Goal: Check status: Check status

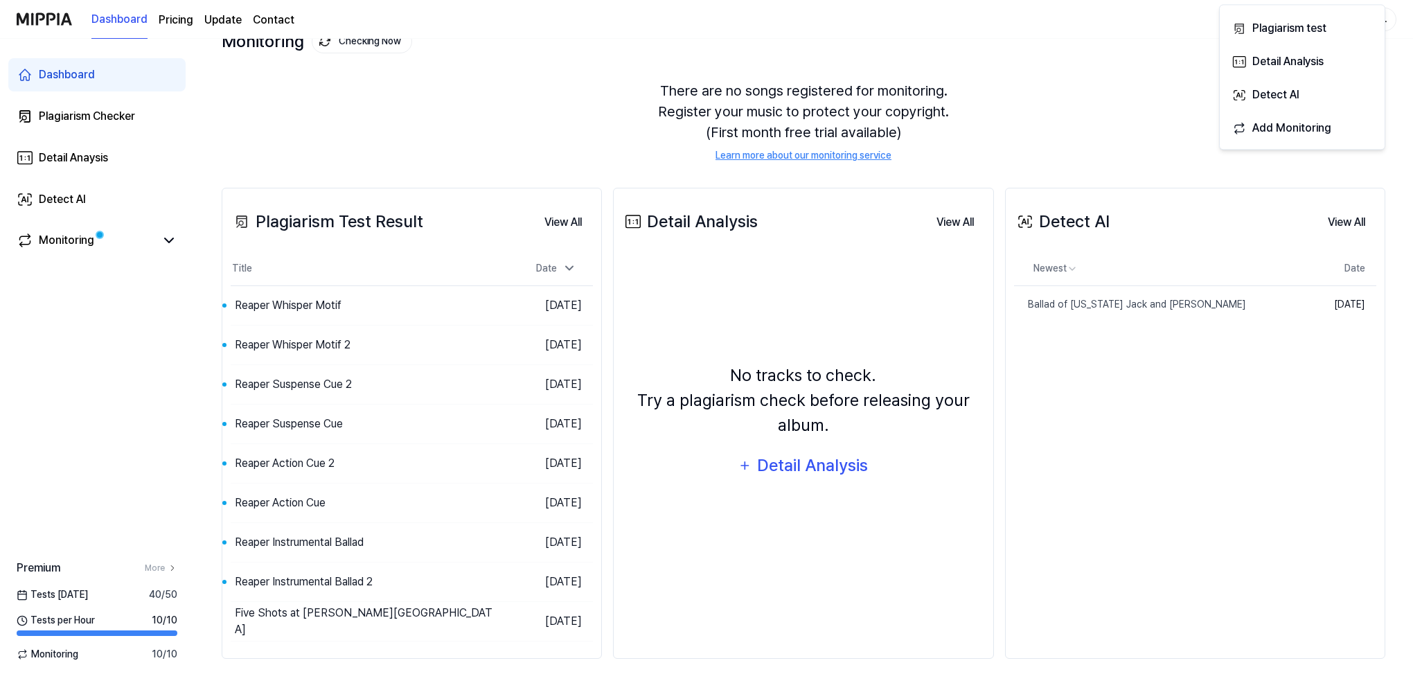
scroll to position [100, 0]
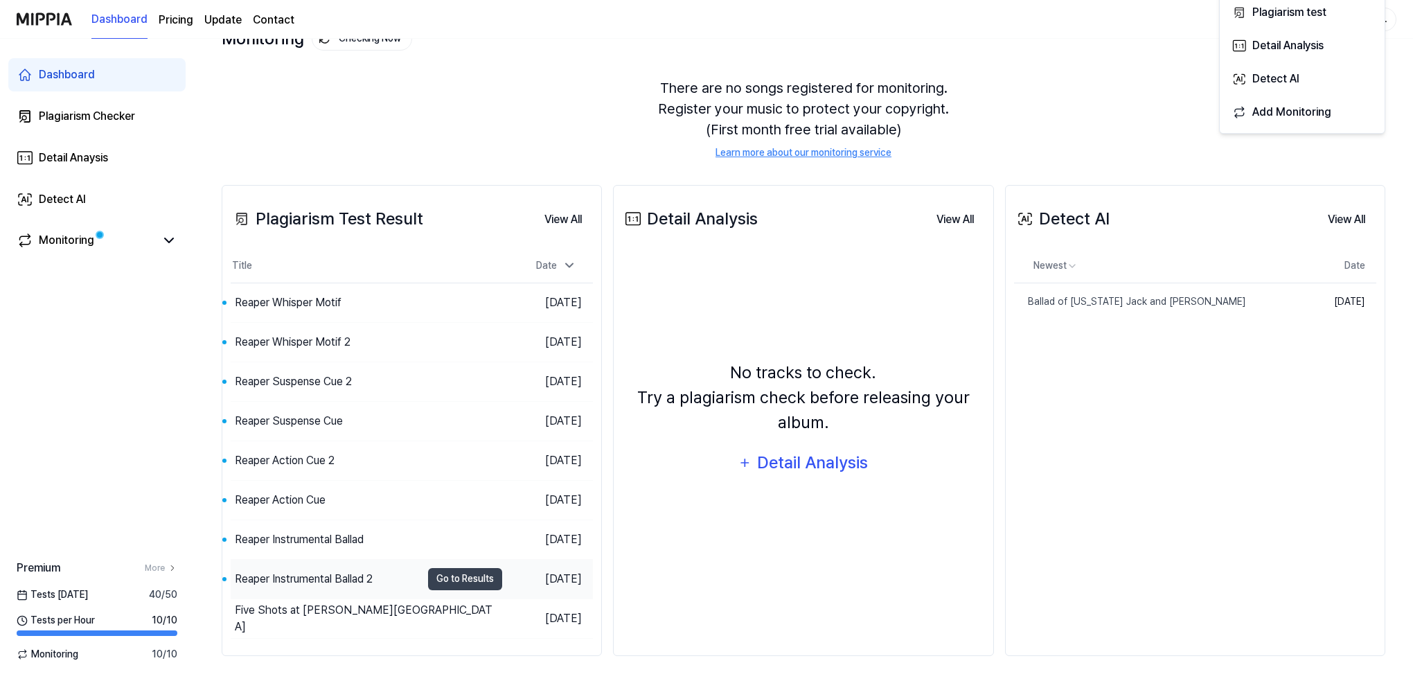
click at [274, 579] on div "Reaper Instrumental Ballad 2" at bounding box center [304, 579] width 138 height 17
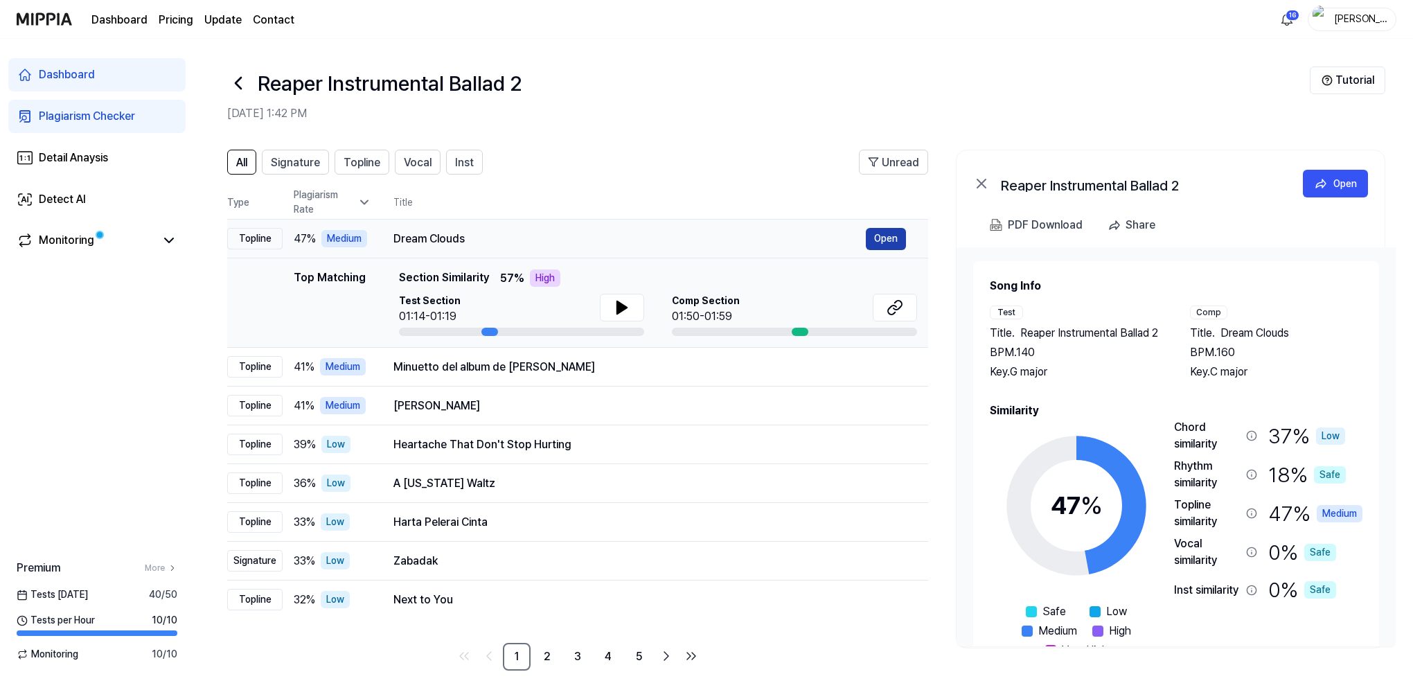
click at [880, 237] on button "Open" at bounding box center [886, 239] width 40 height 22
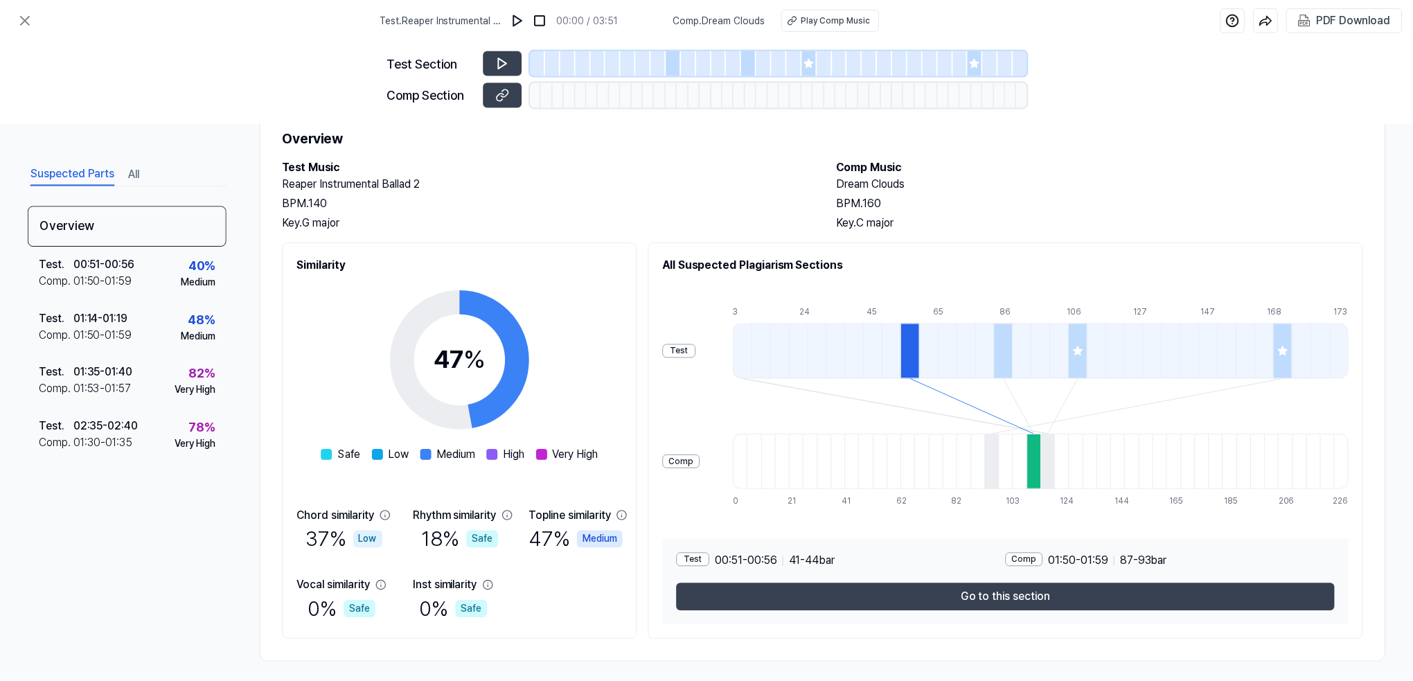
scroll to position [55, 0]
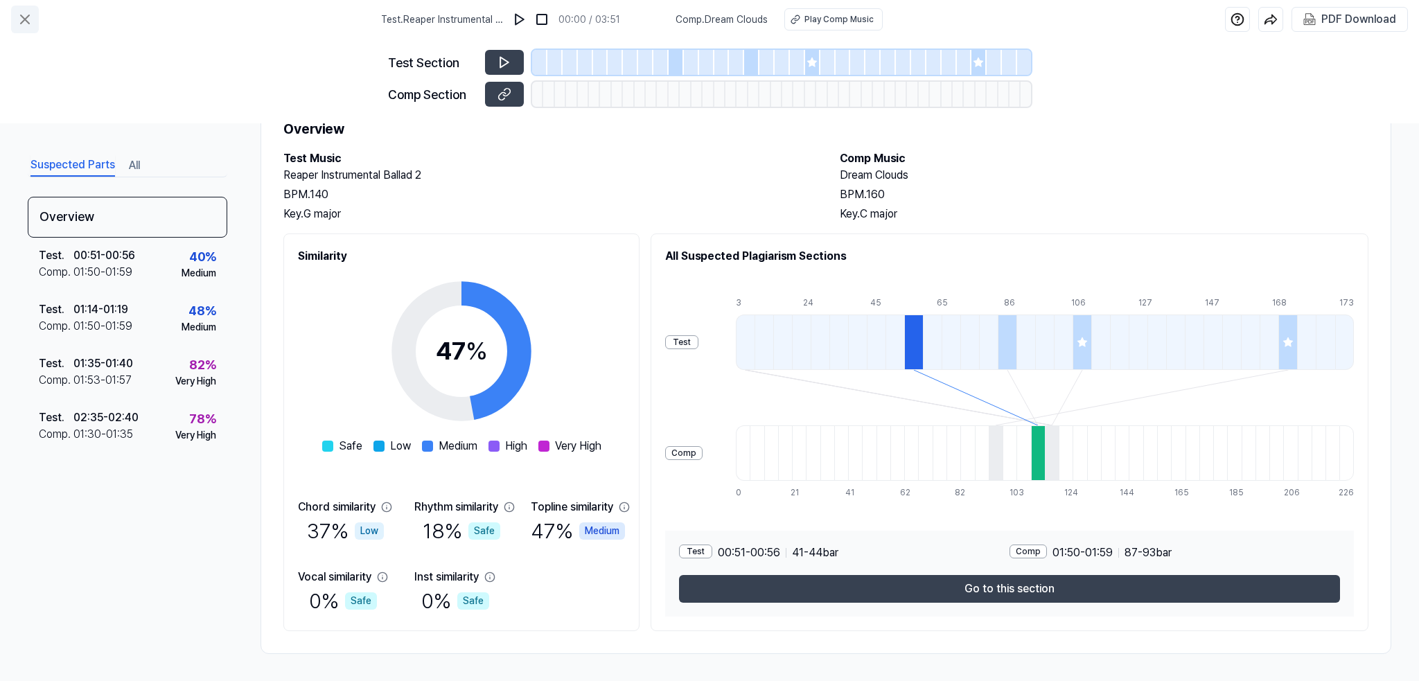
click at [21, 13] on icon at bounding box center [25, 19] width 17 height 17
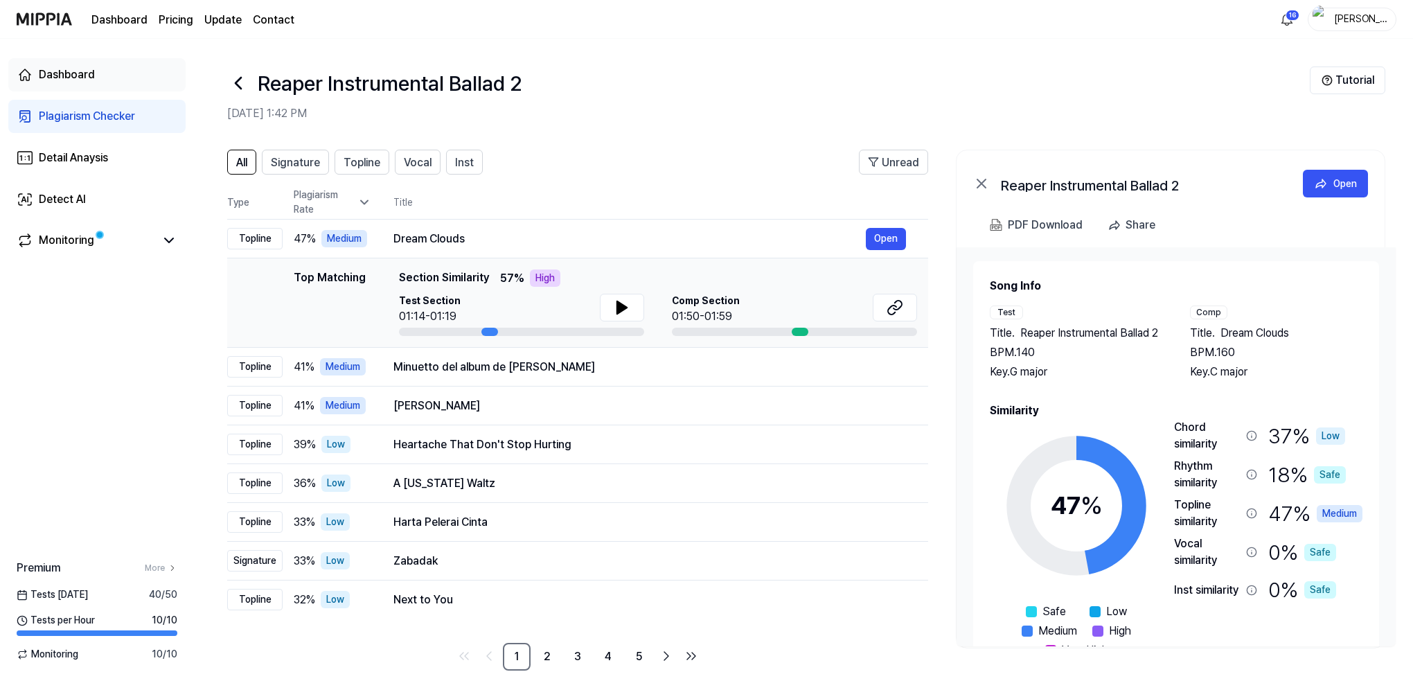
click at [69, 76] on div "Dashboard" at bounding box center [67, 75] width 56 height 17
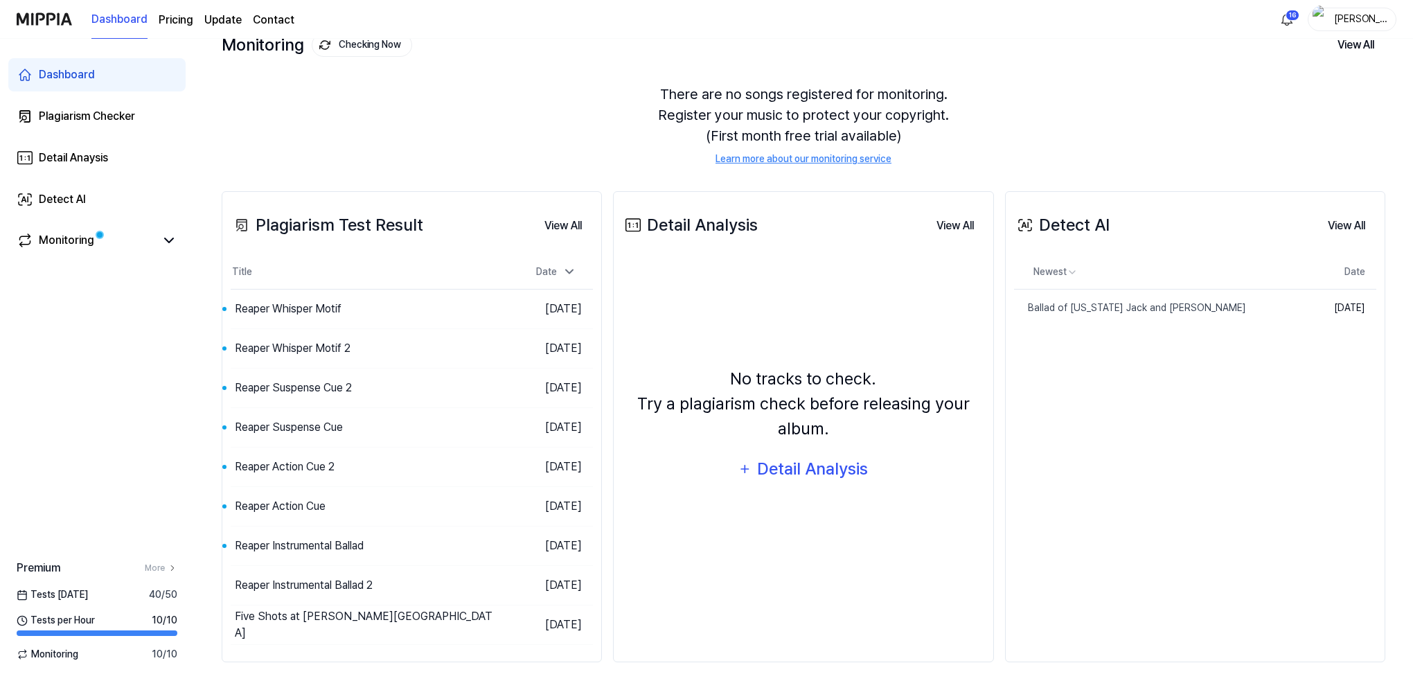
scroll to position [100, 0]
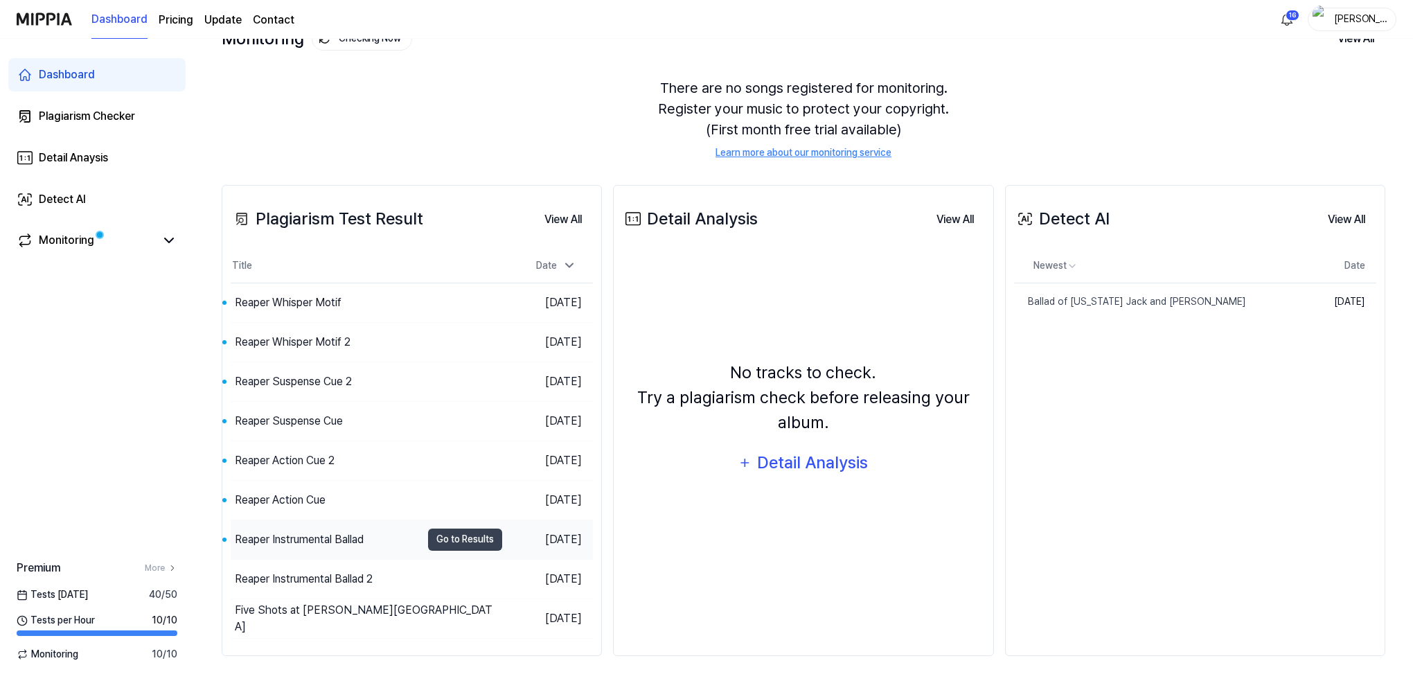
click at [291, 534] on div "Reaper Instrumental Ballad" at bounding box center [299, 539] width 129 height 17
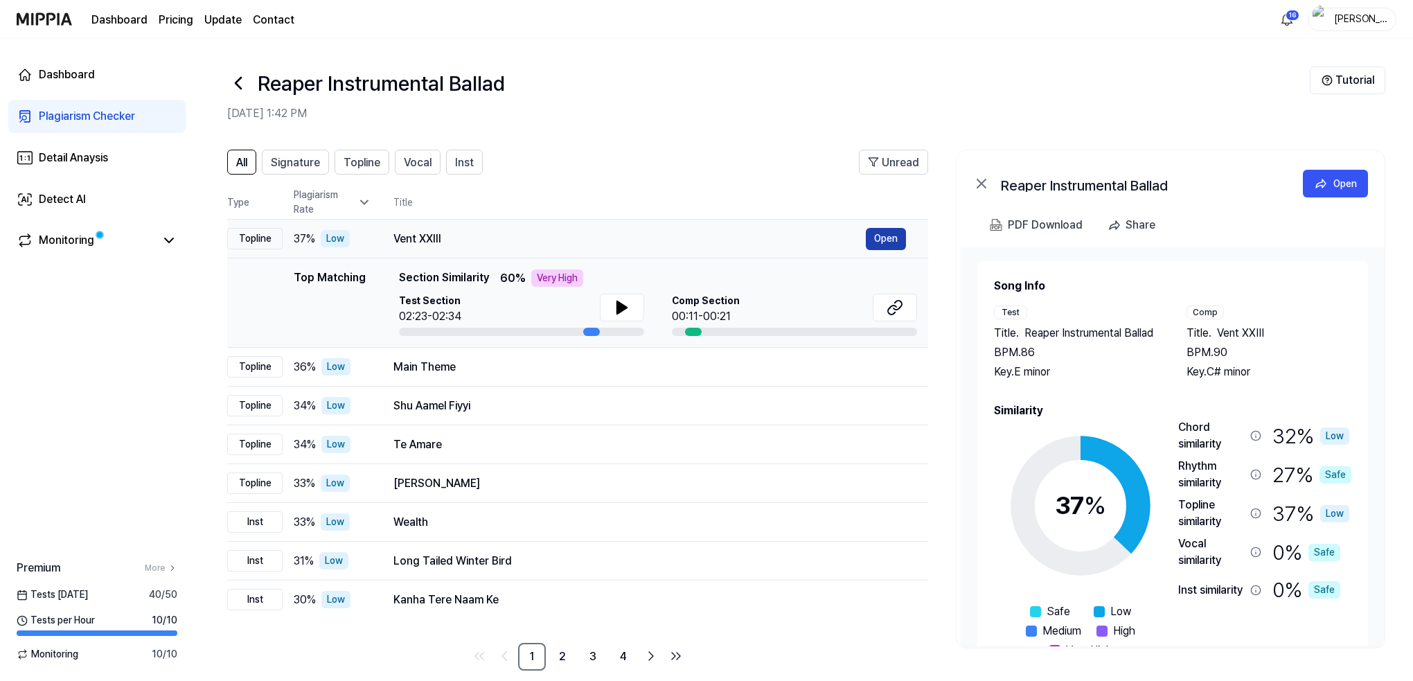
click at [892, 238] on button "Open" at bounding box center [886, 239] width 40 height 22
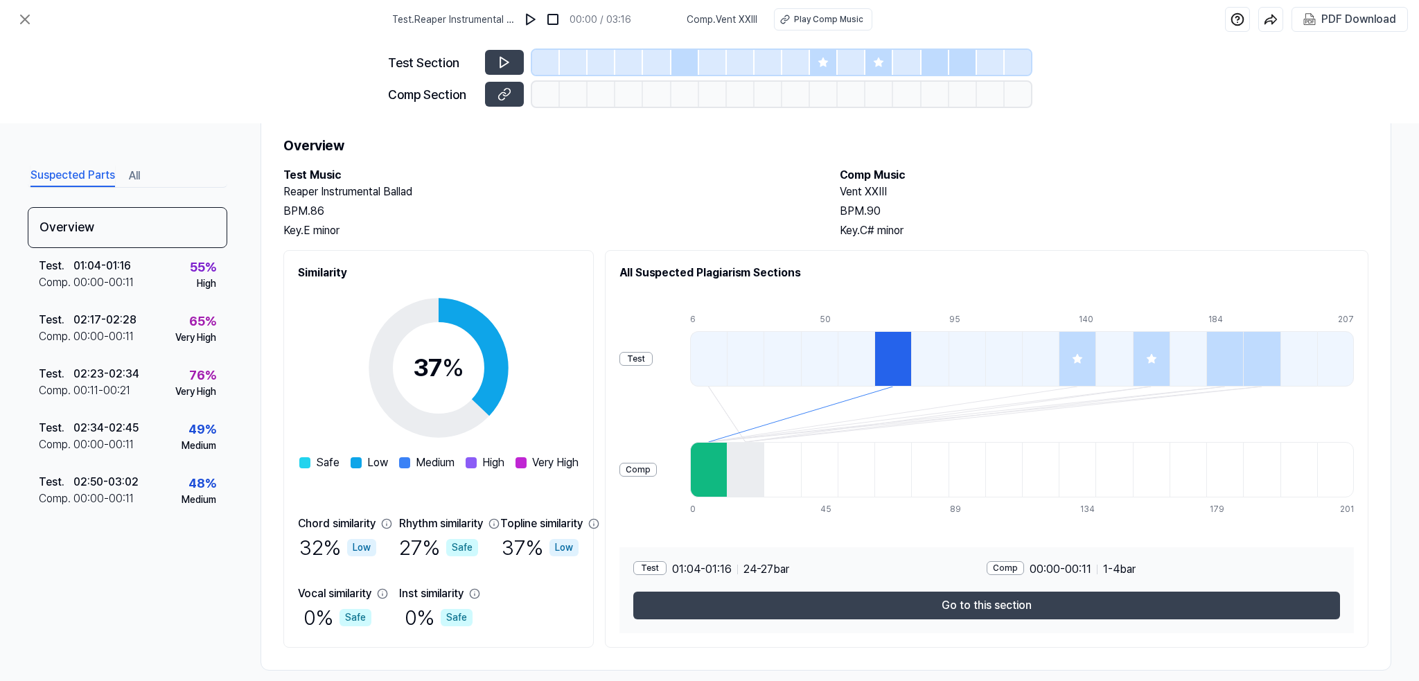
scroll to position [55, 0]
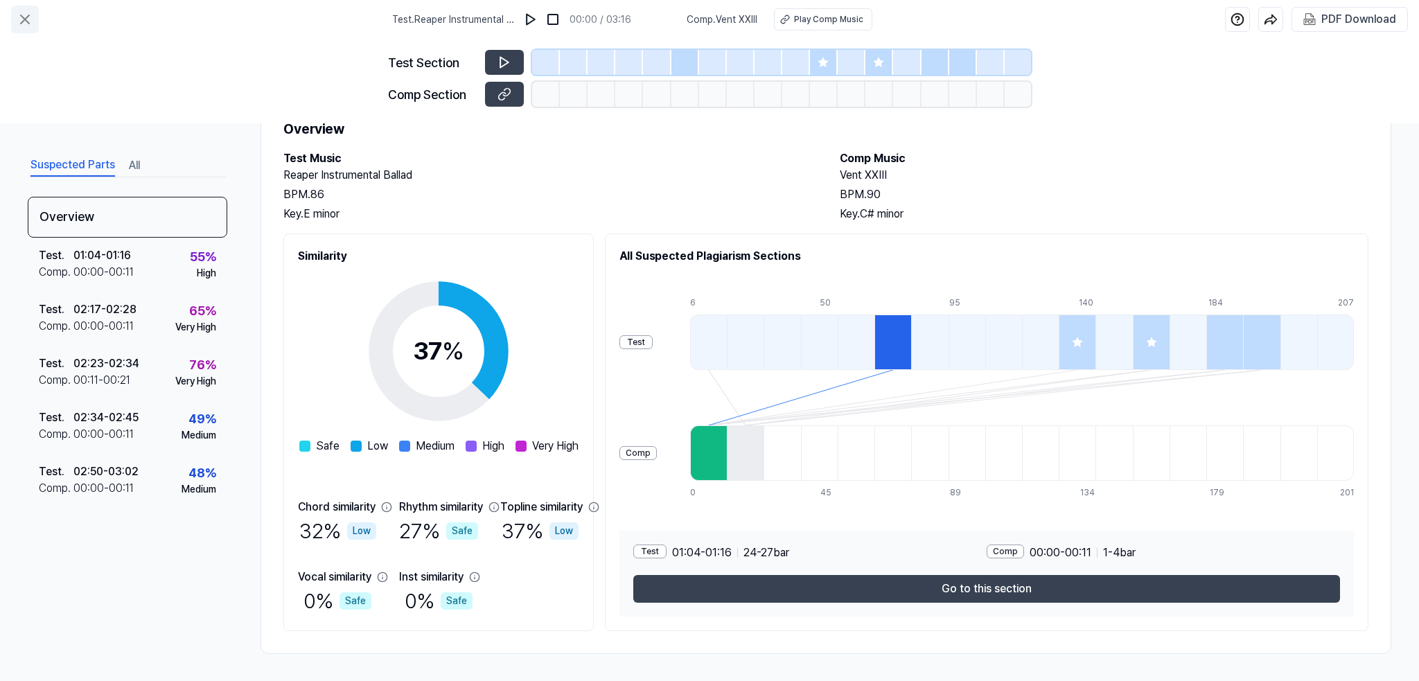
click at [24, 17] on icon at bounding box center [25, 19] width 17 height 17
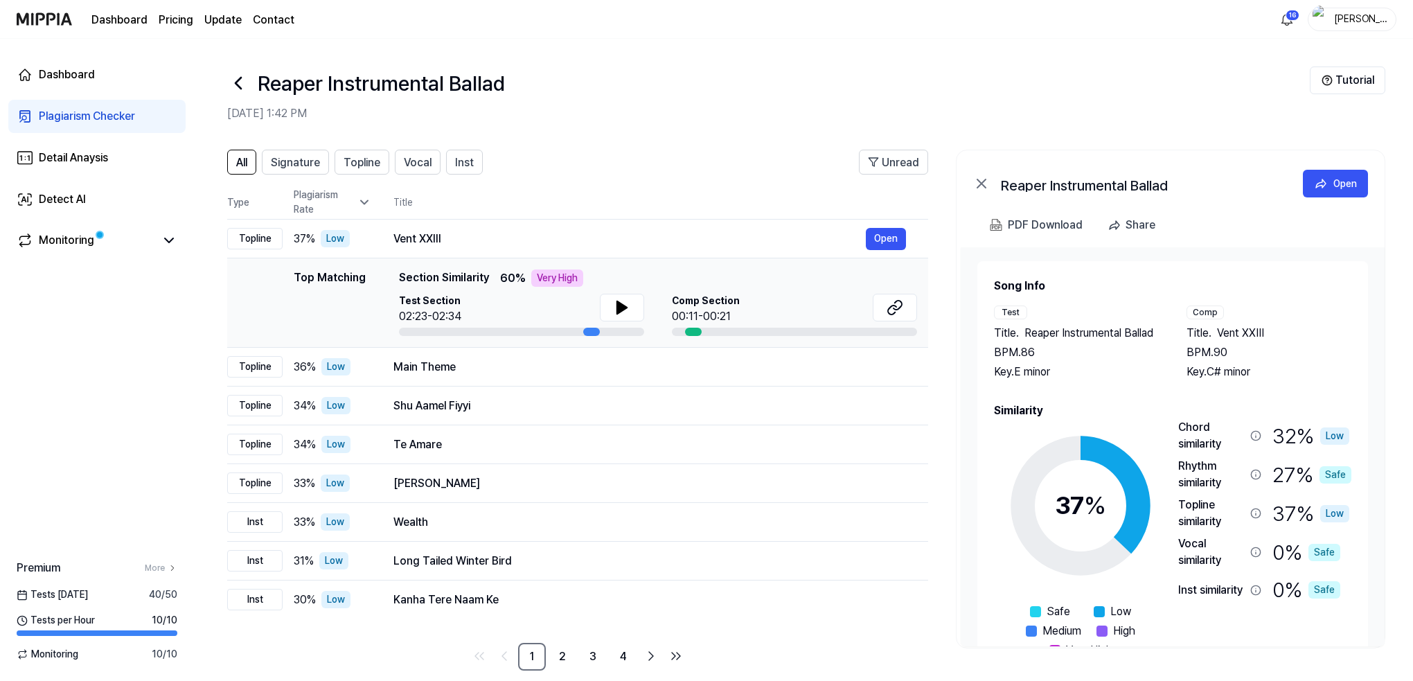
click at [238, 79] on icon at bounding box center [239, 83] width 6 height 11
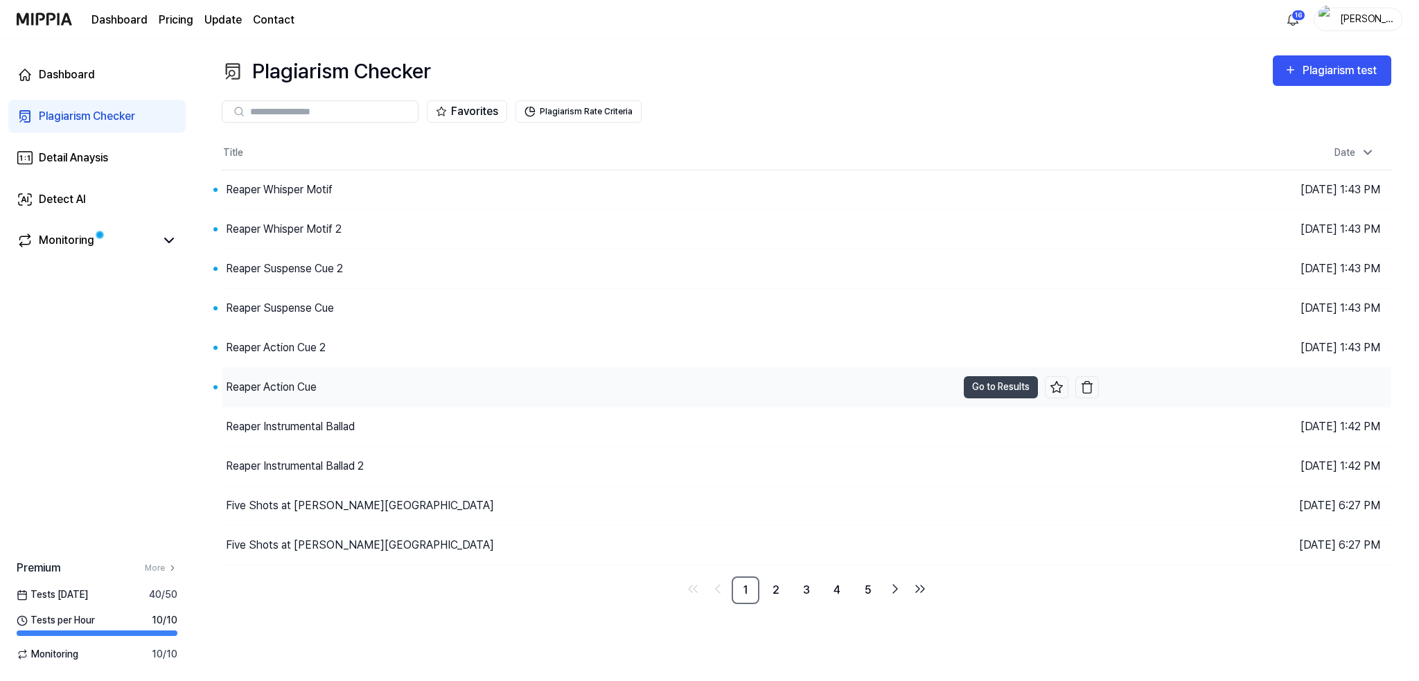
click at [281, 382] on div "Reaper Action Cue" at bounding box center [271, 387] width 91 height 17
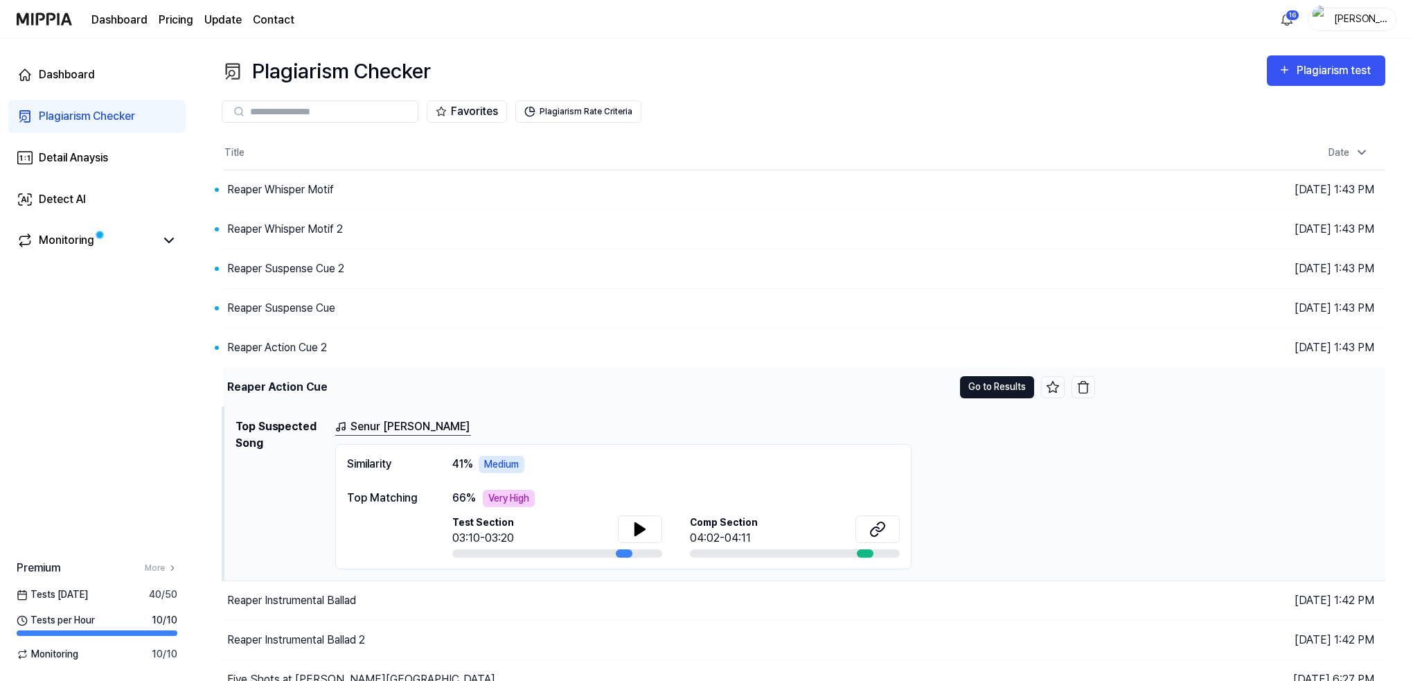
click at [989, 380] on button "Go to Results" at bounding box center [997, 387] width 74 height 22
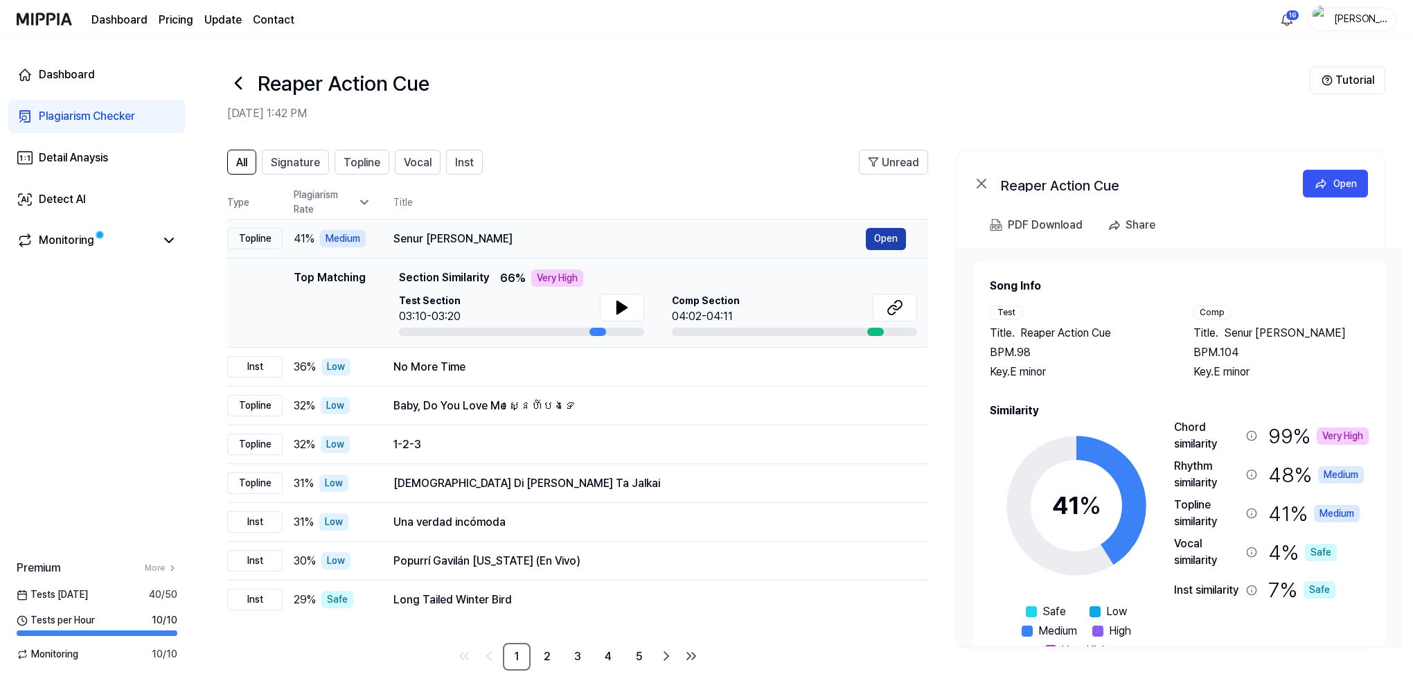
click at [878, 233] on button "Open" at bounding box center [886, 239] width 40 height 22
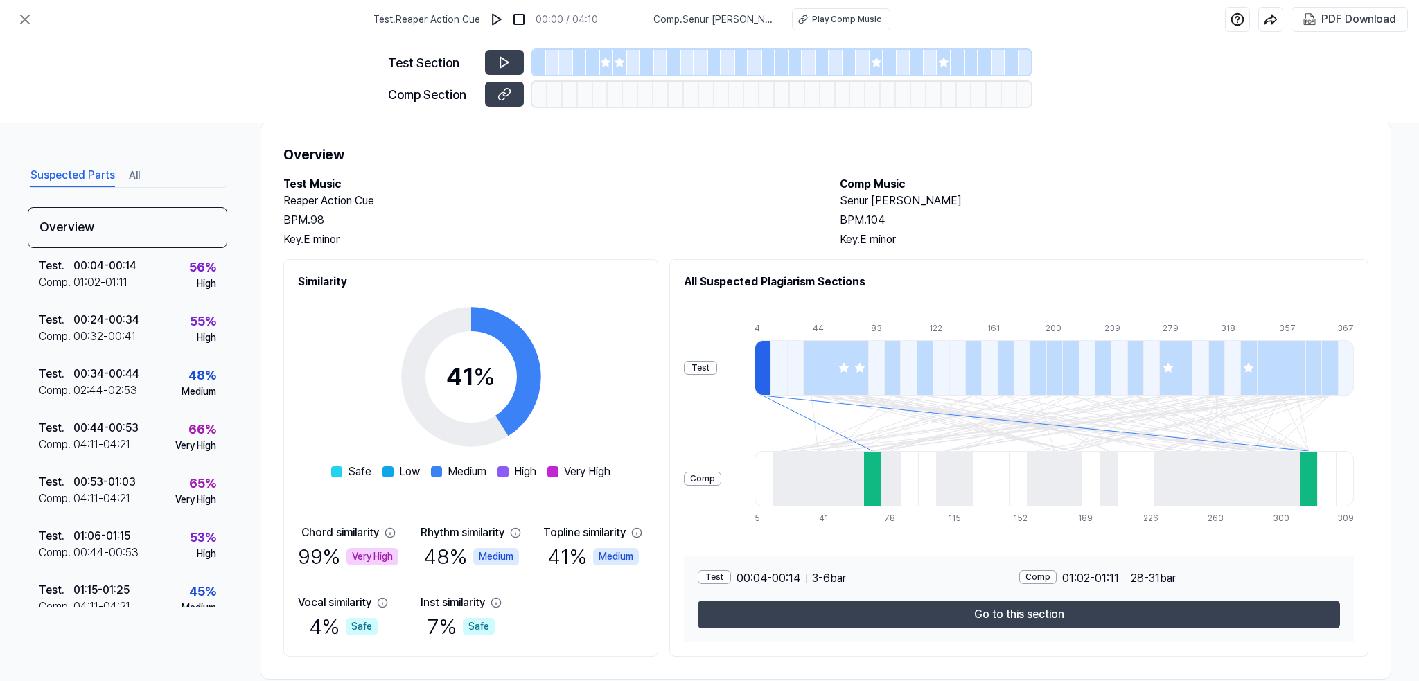
scroll to position [55, 0]
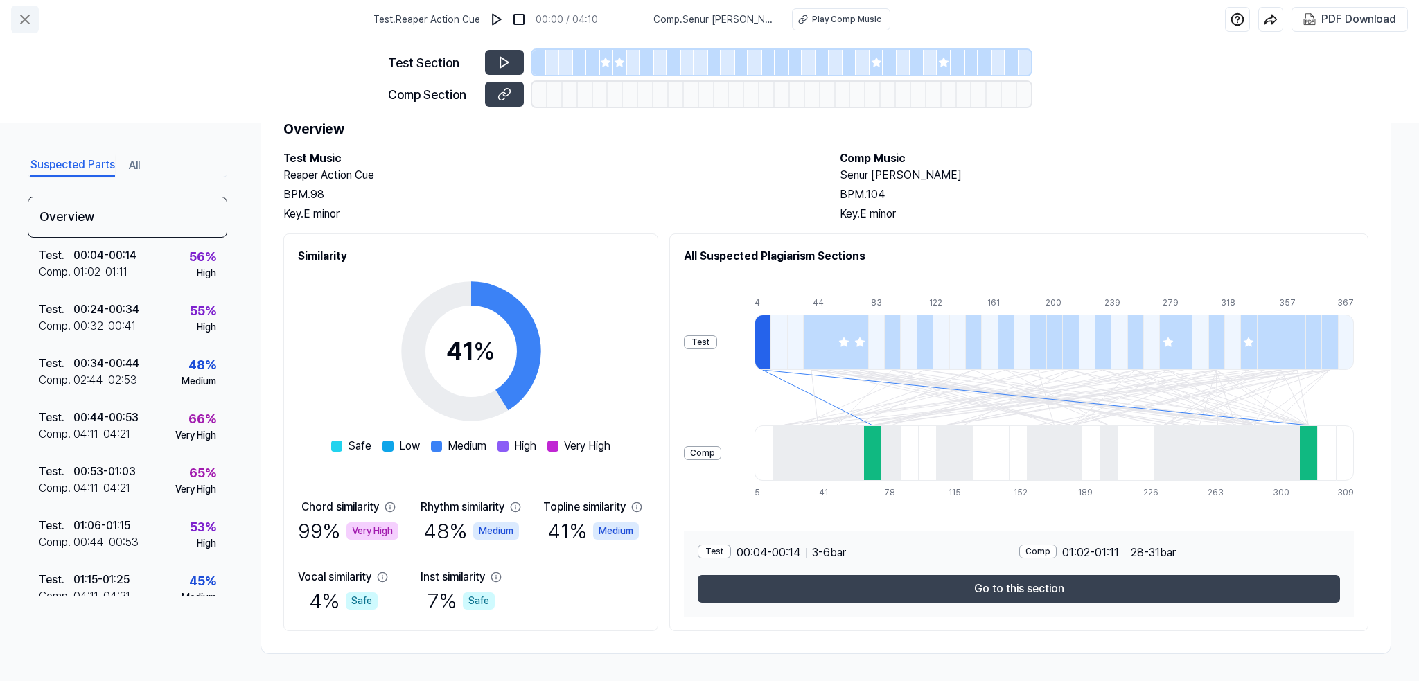
click at [24, 16] on icon at bounding box center [25, 19] width 17 height 17
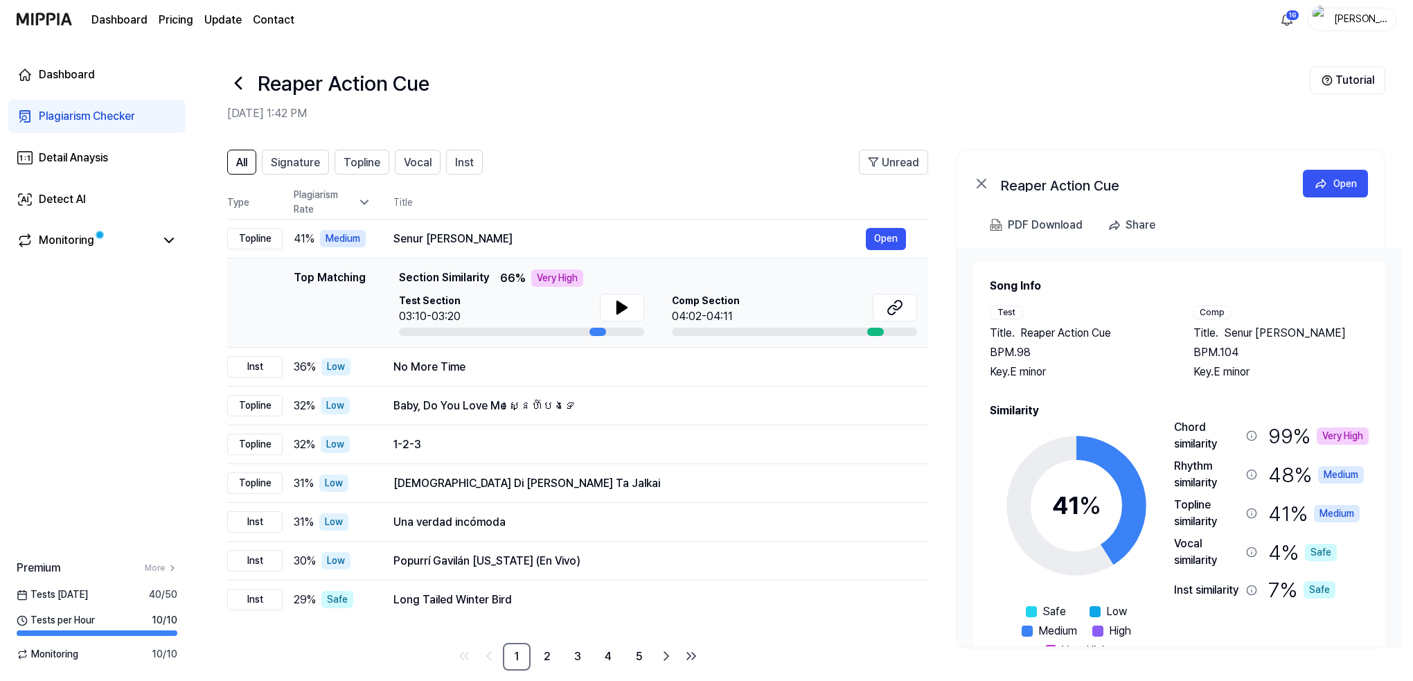
click at [236, 80] on icon at bounding box center [238, 83] width 22 height 22
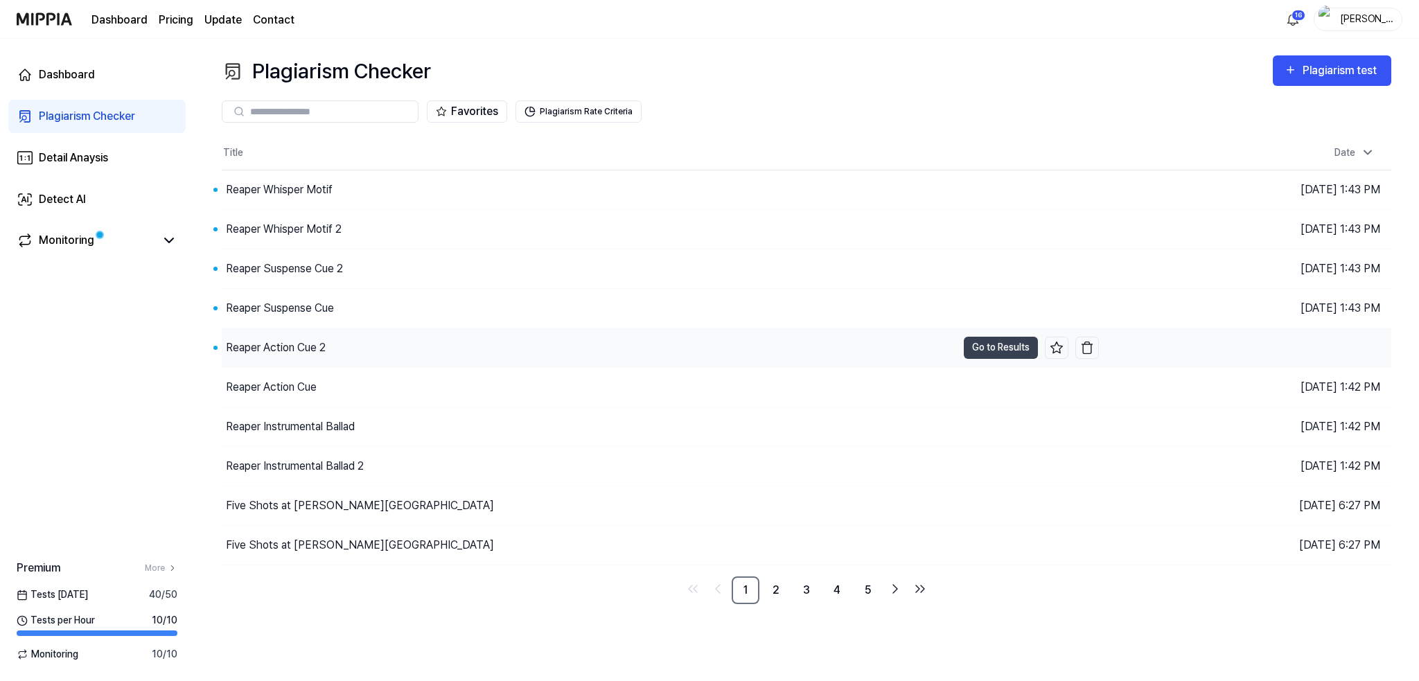
click at [278, 347] on div "Reaper Action Cue 2" at bounding box center [276, 347] width 100 height 17
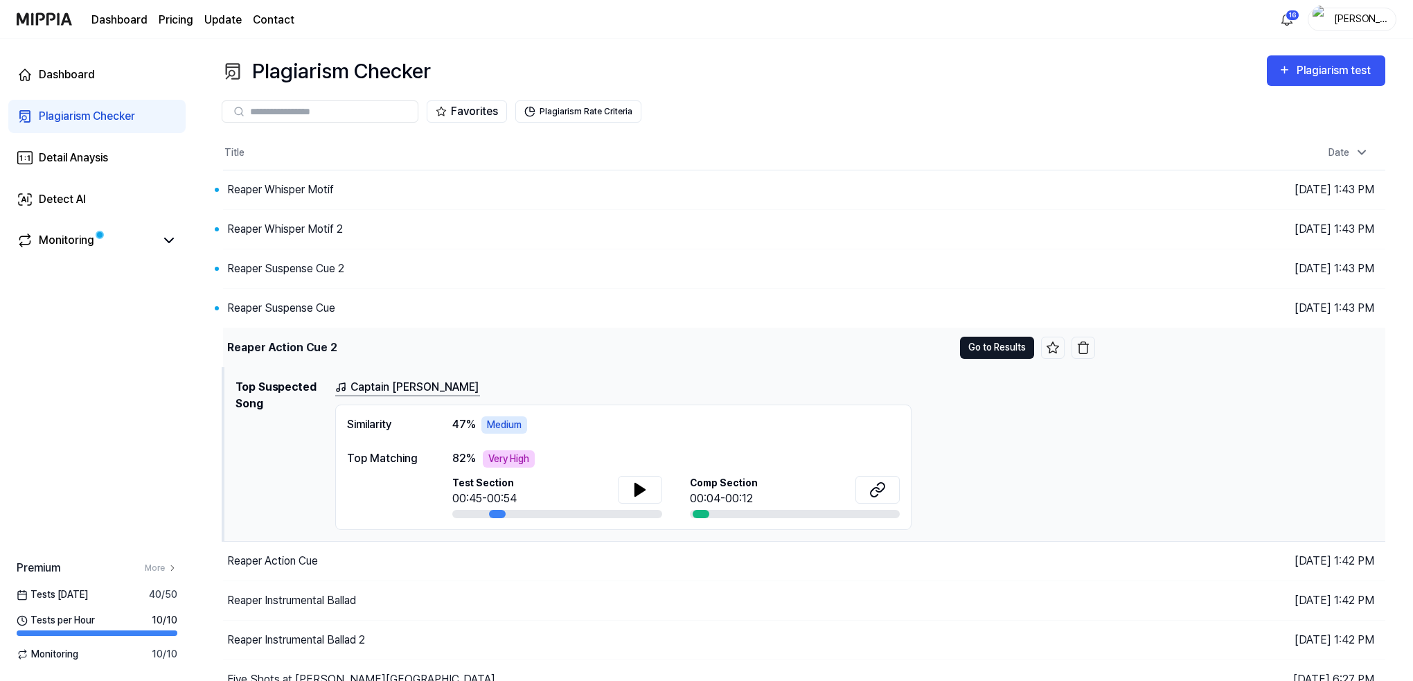
click at [990, 346] on button "Go to Results" at bounding box center [997, 348] width 74 height 22
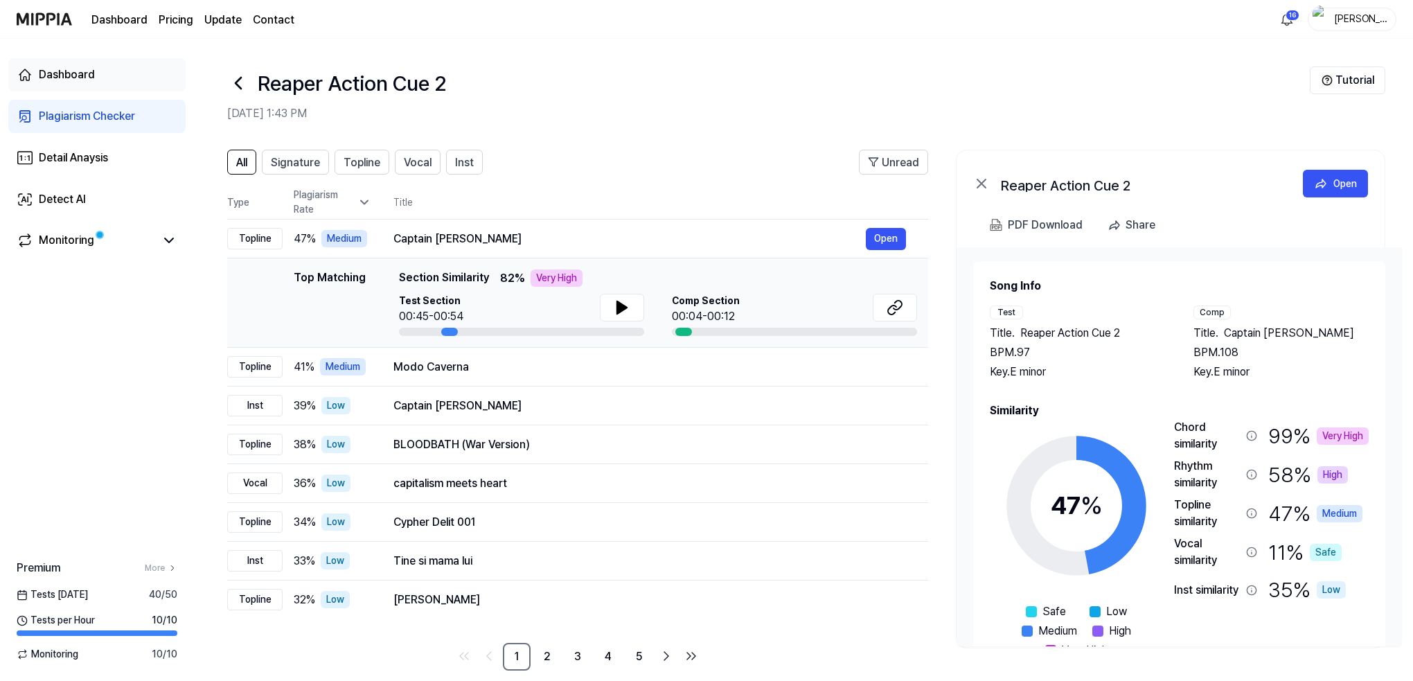
click at [48, 76] on div "Dashboard" at bounding box center [67, 75] width 56 height 17
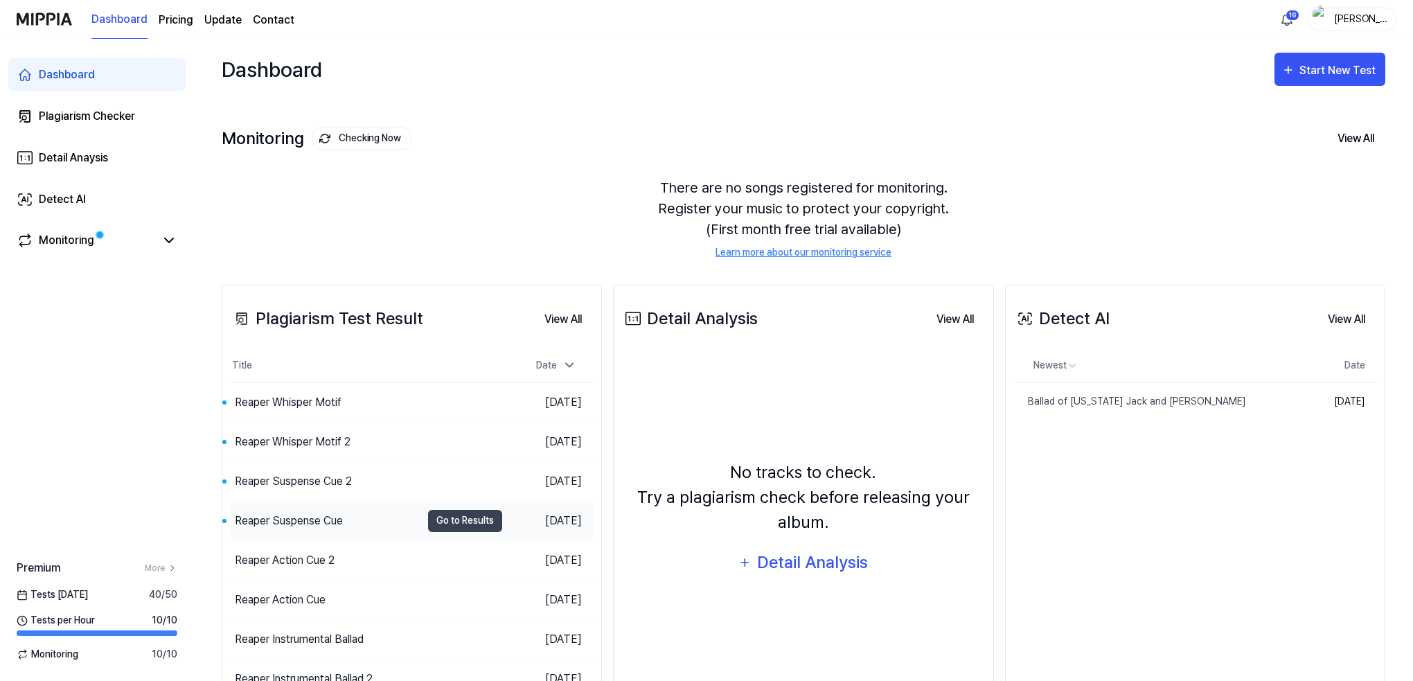
click at [277, 518] on div "Reaper Suspense Cue" at bounding box center [289, 521] width 108 height 17
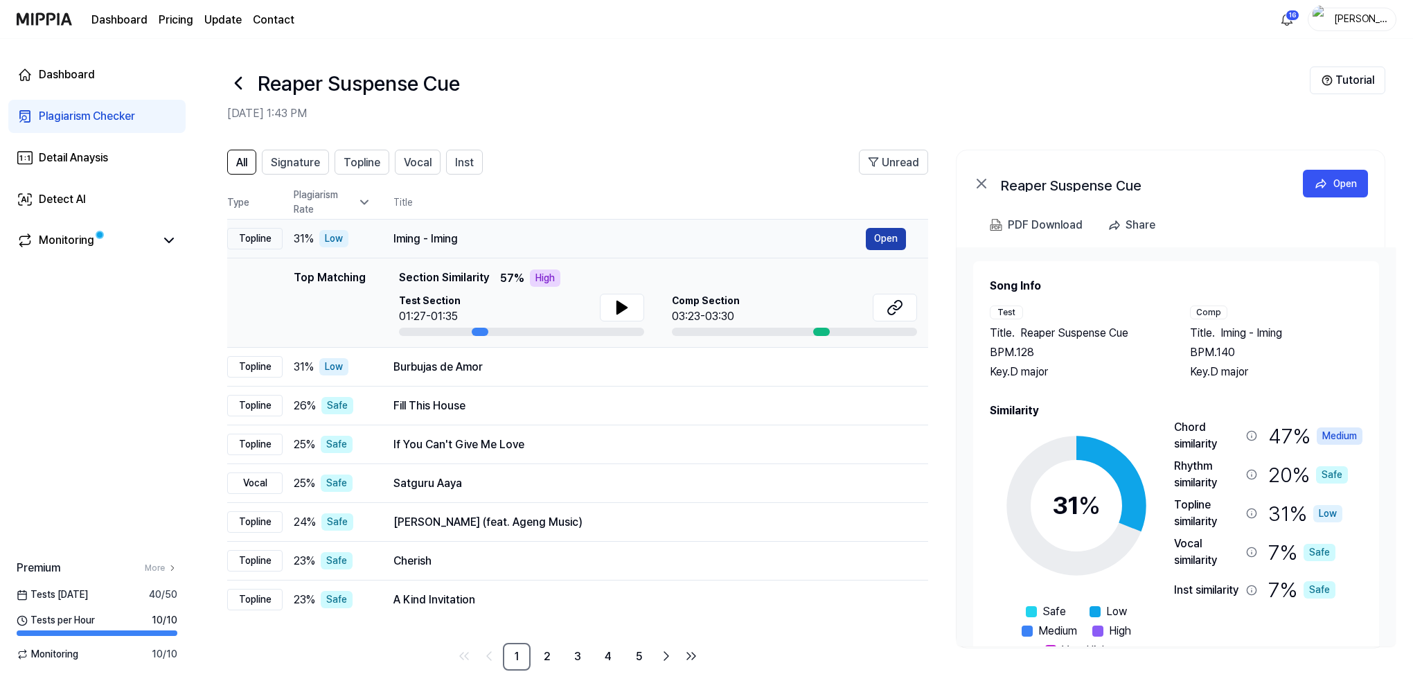
click at [883, 236] on button "Open" at bounding box center [886, 239] width 40 height 22
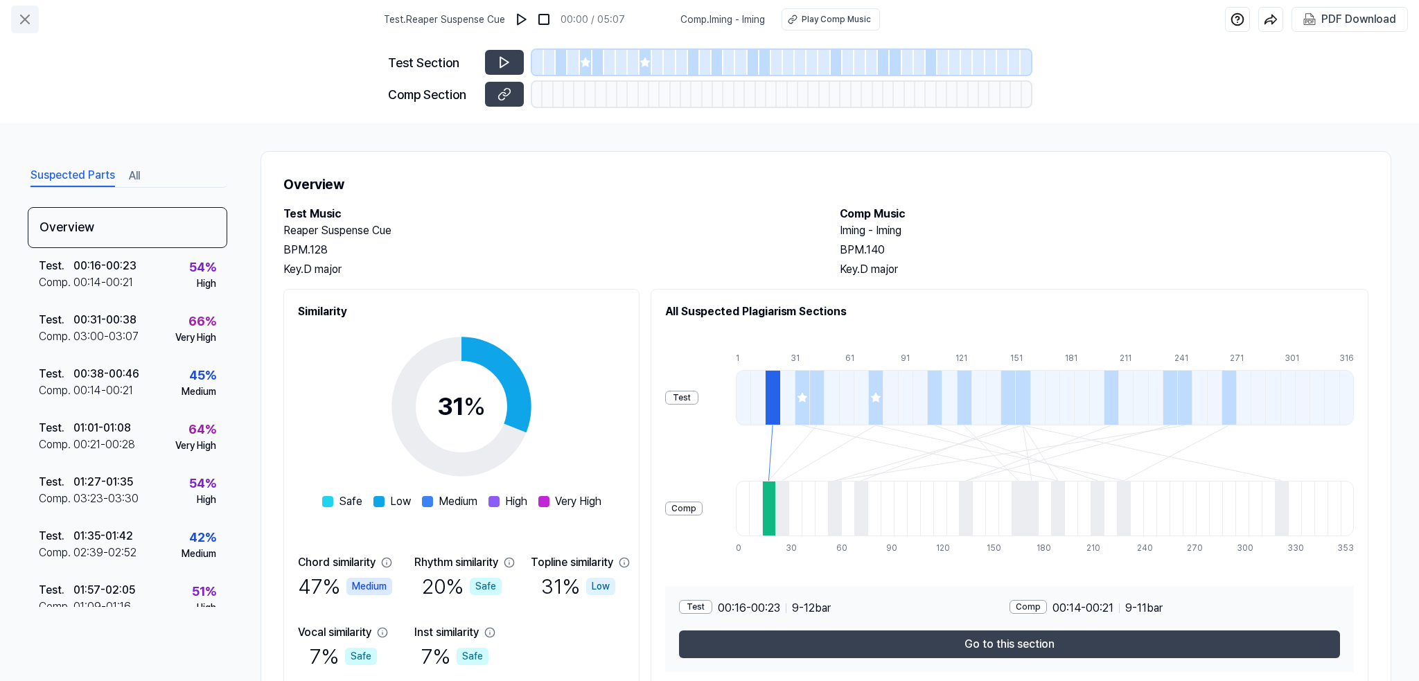
click at [23, 19] on icon at bounding box center [25, 19] width 8 height 8
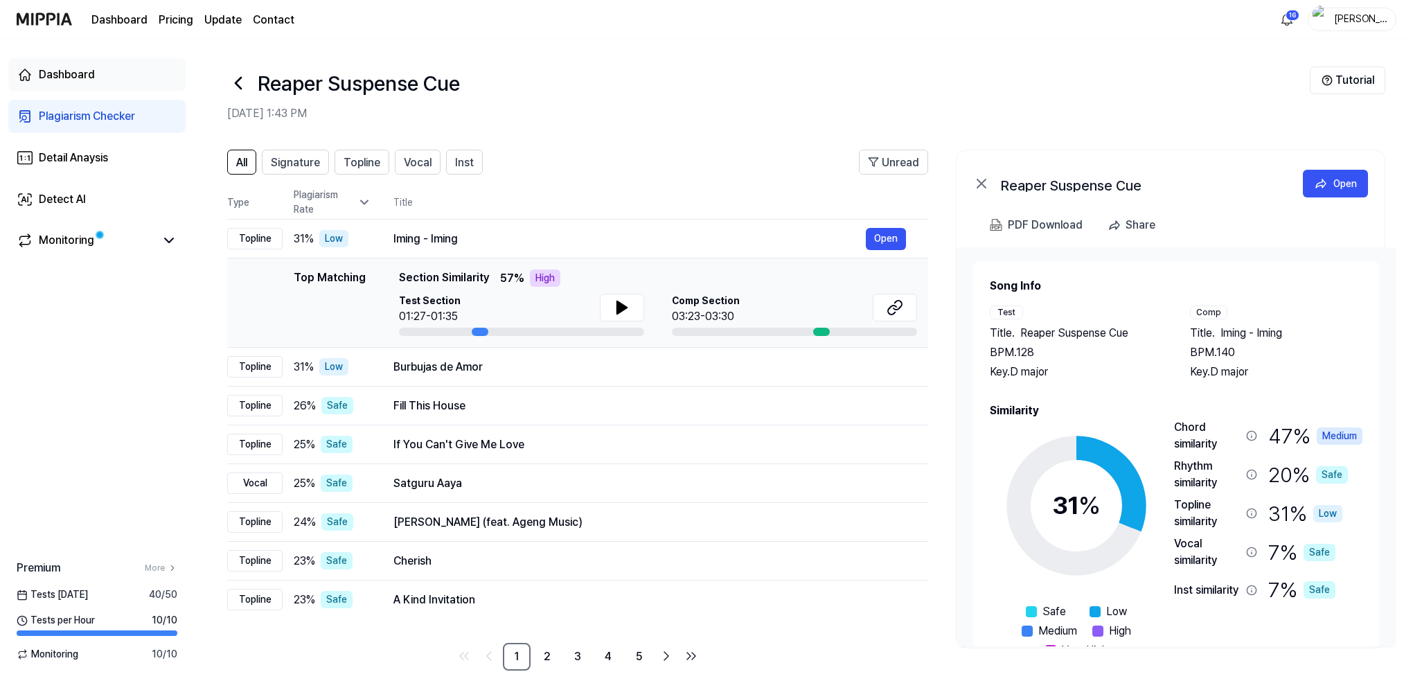
click at [55, 68] on div "Dashboard" at bounding box center [67, 75] width 56 height 17
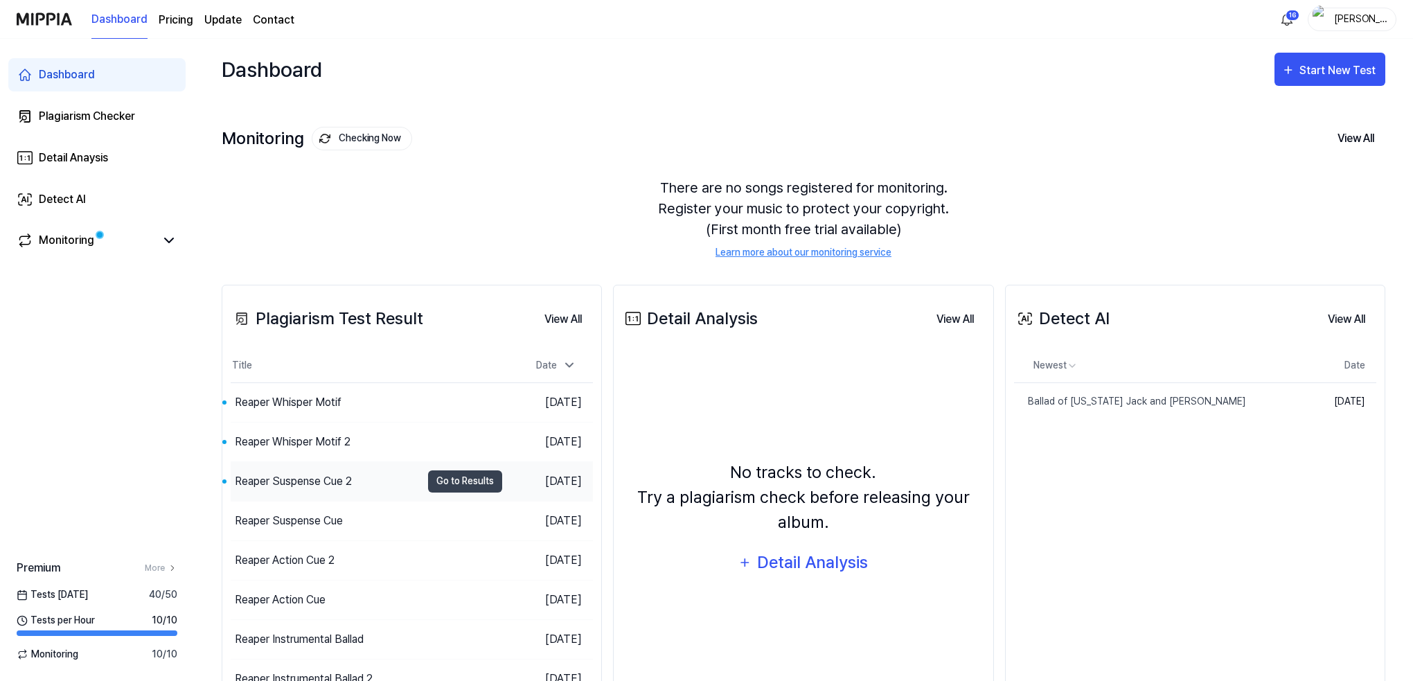
click at [317, 481] on div "Reaper Suspense Cue 2" at bounding box center [293, 481] width 117 height 17
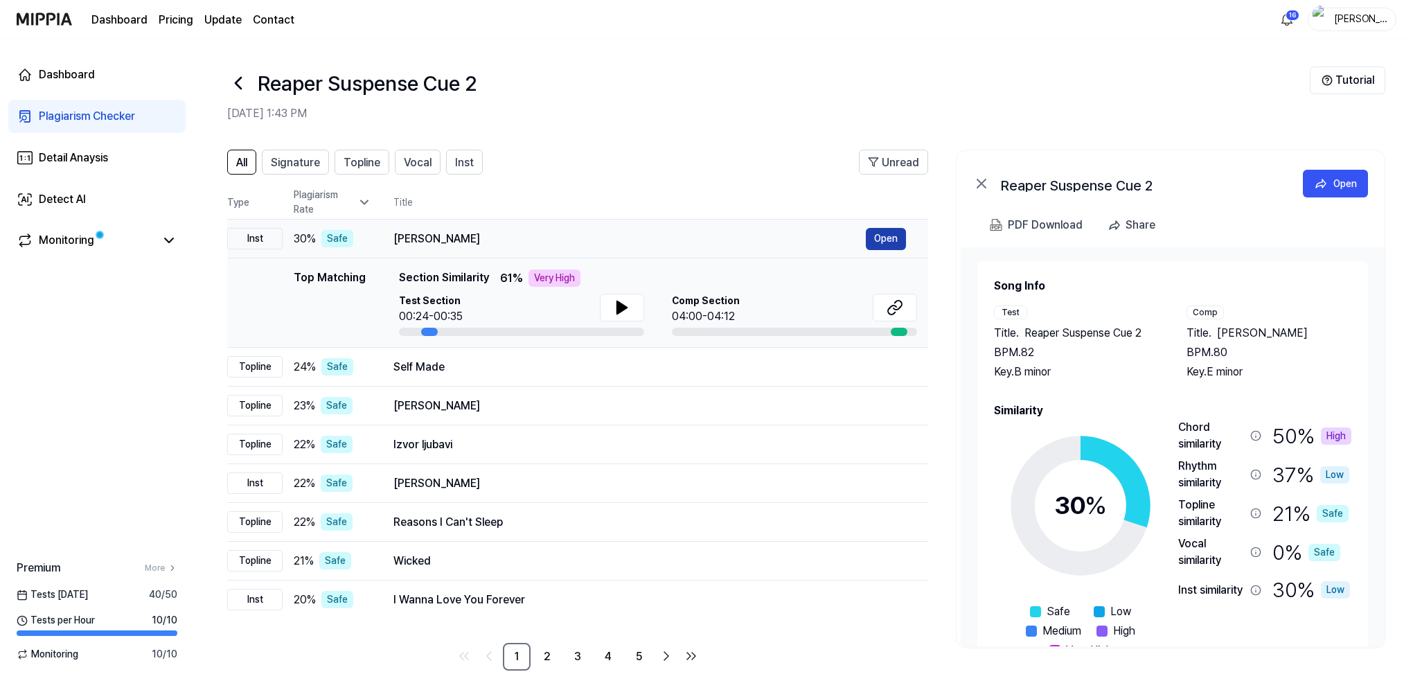
click at [887, 238] on button "Open" at bounding box center [886, 239] width 40 height 22
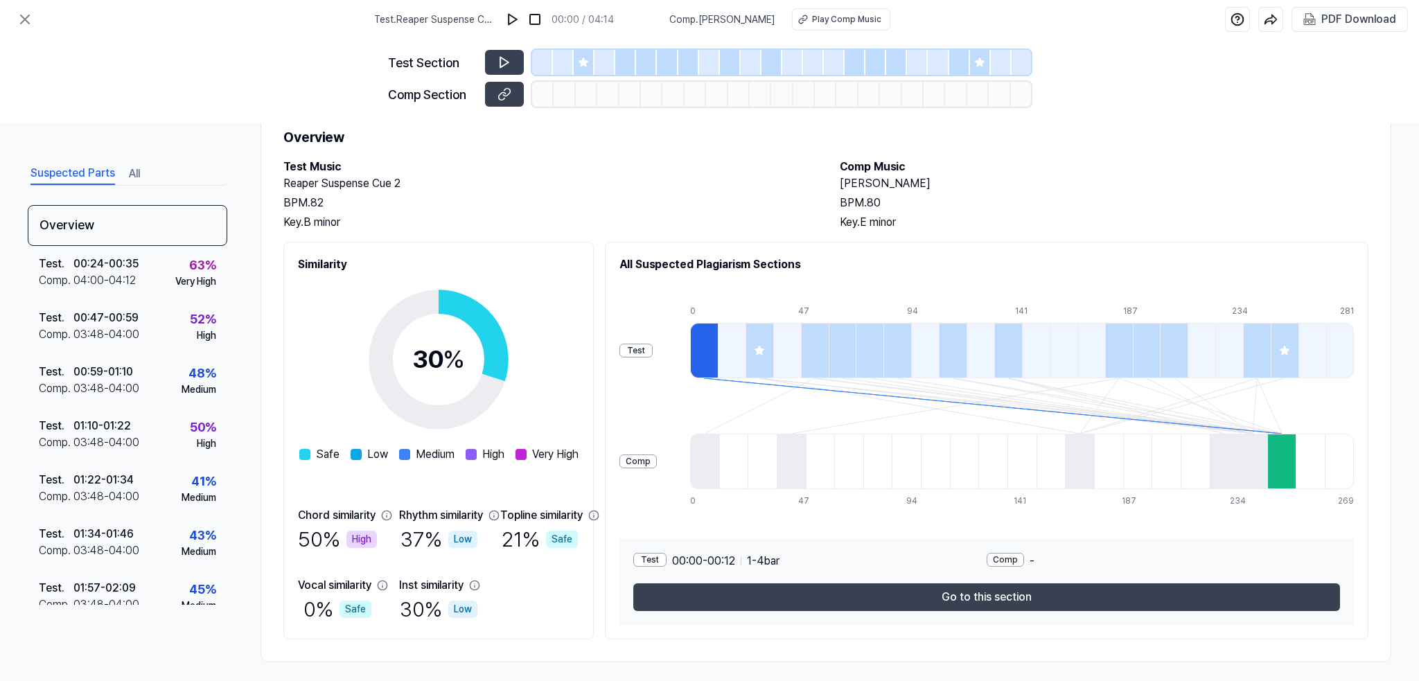
scroll to position [55, 0]
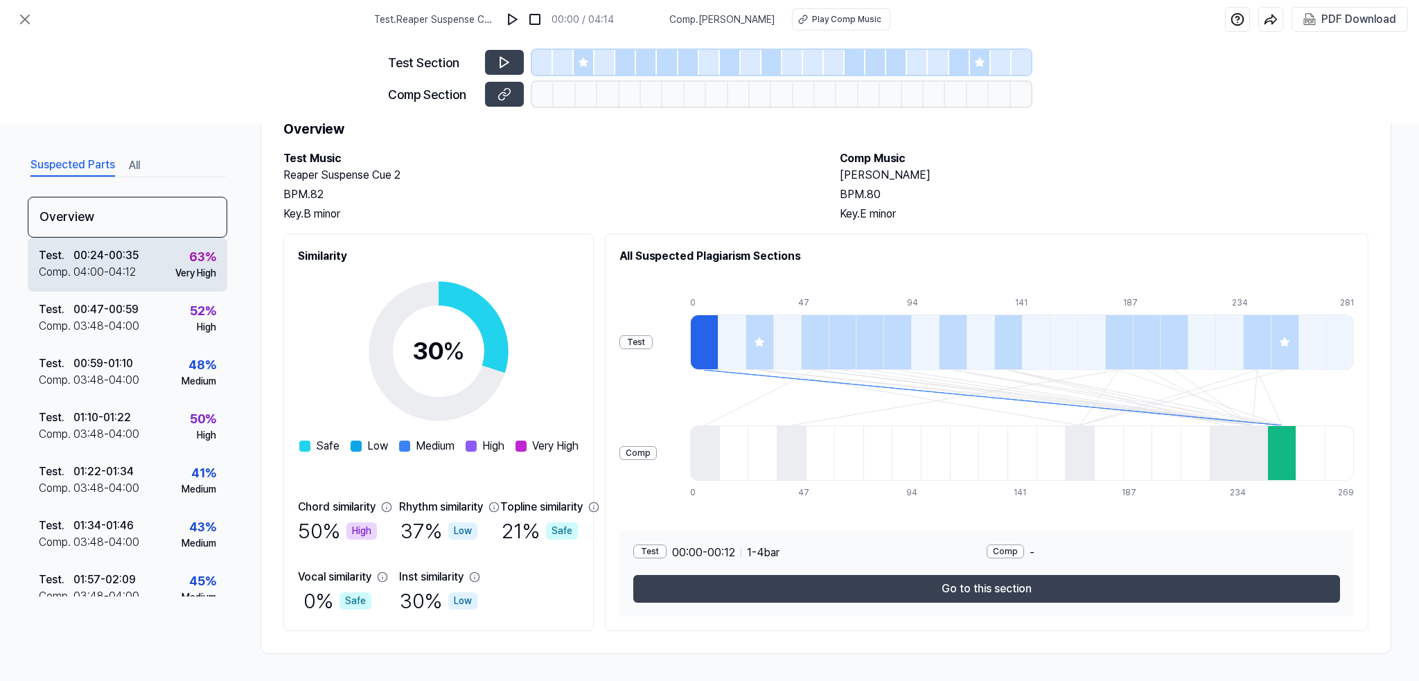
click at [98, 264] on div "04:00 - 04:12" at bounding box center [104, 272] width 62 height 17
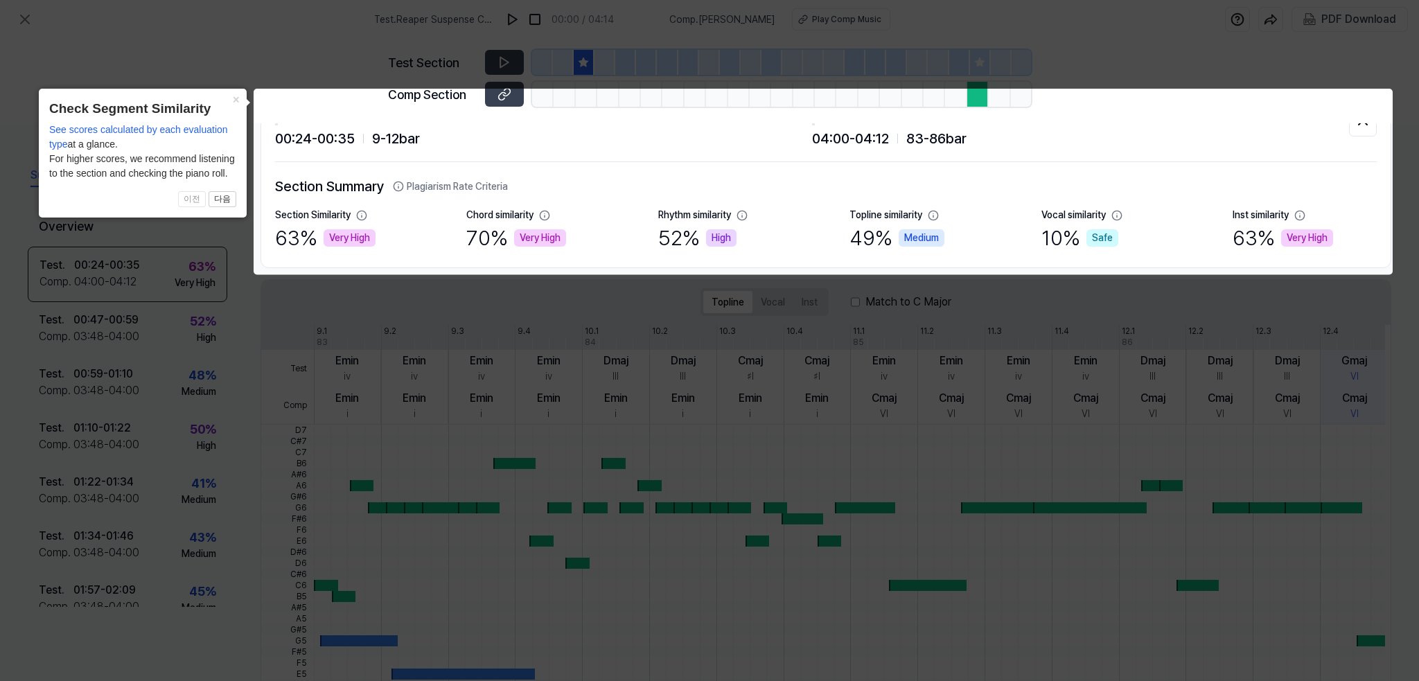
scroll to position [0, 0]
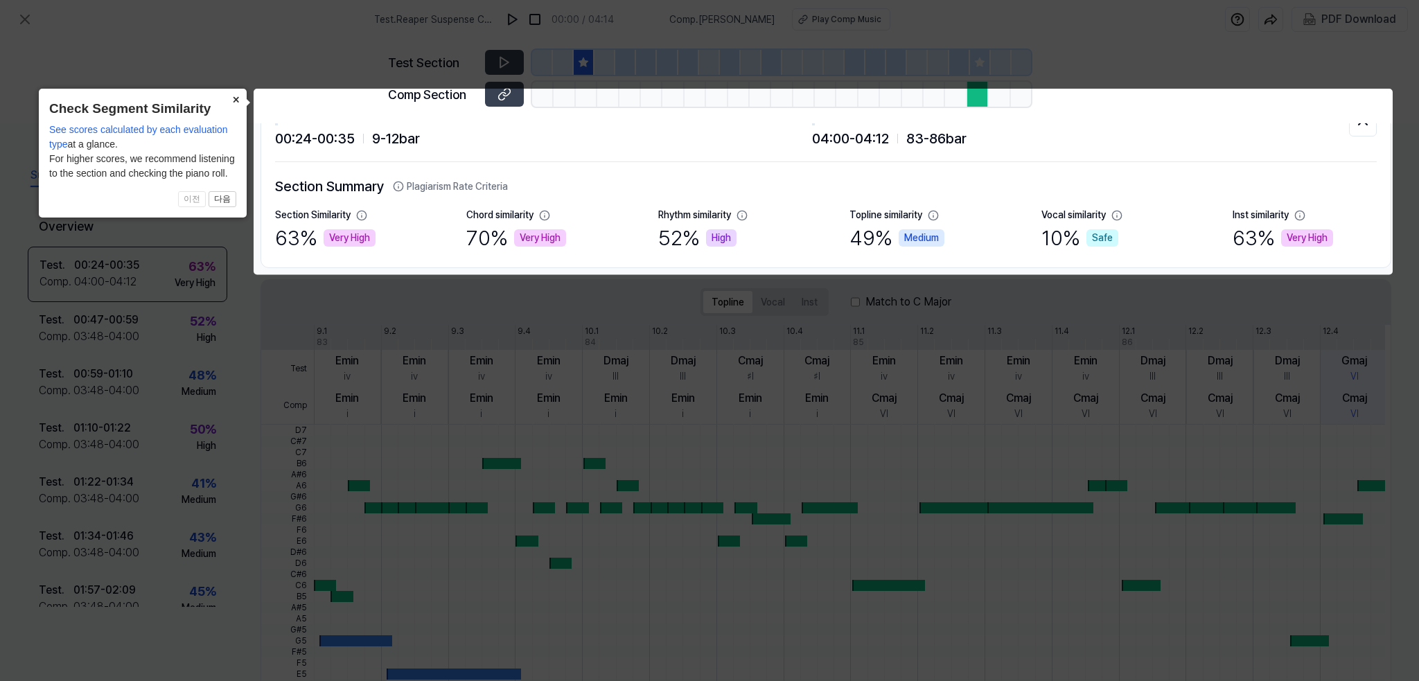
click at [236, 95] on button "×" at bounding box center [235, 98] width 22 height 19
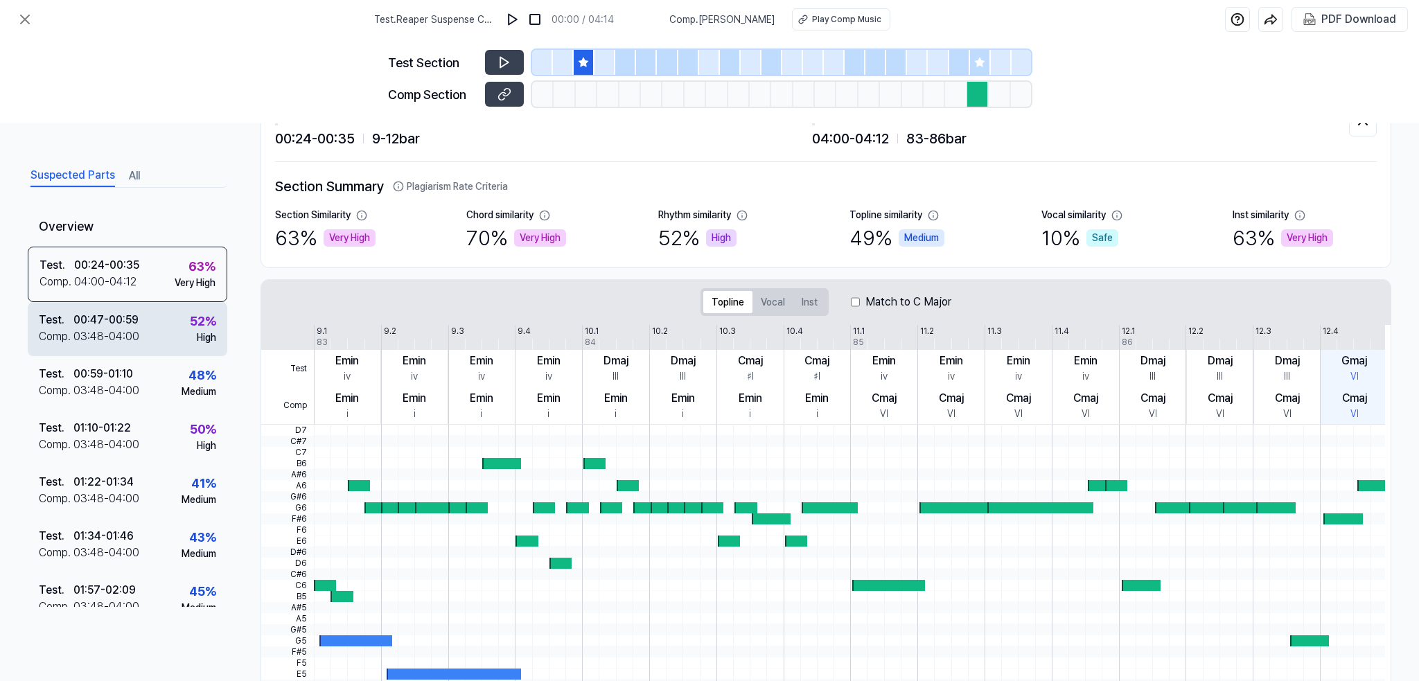
click at [117, 333] on div "03:48 - 04:00" at bounding box center [106, 336] width 66 height 17
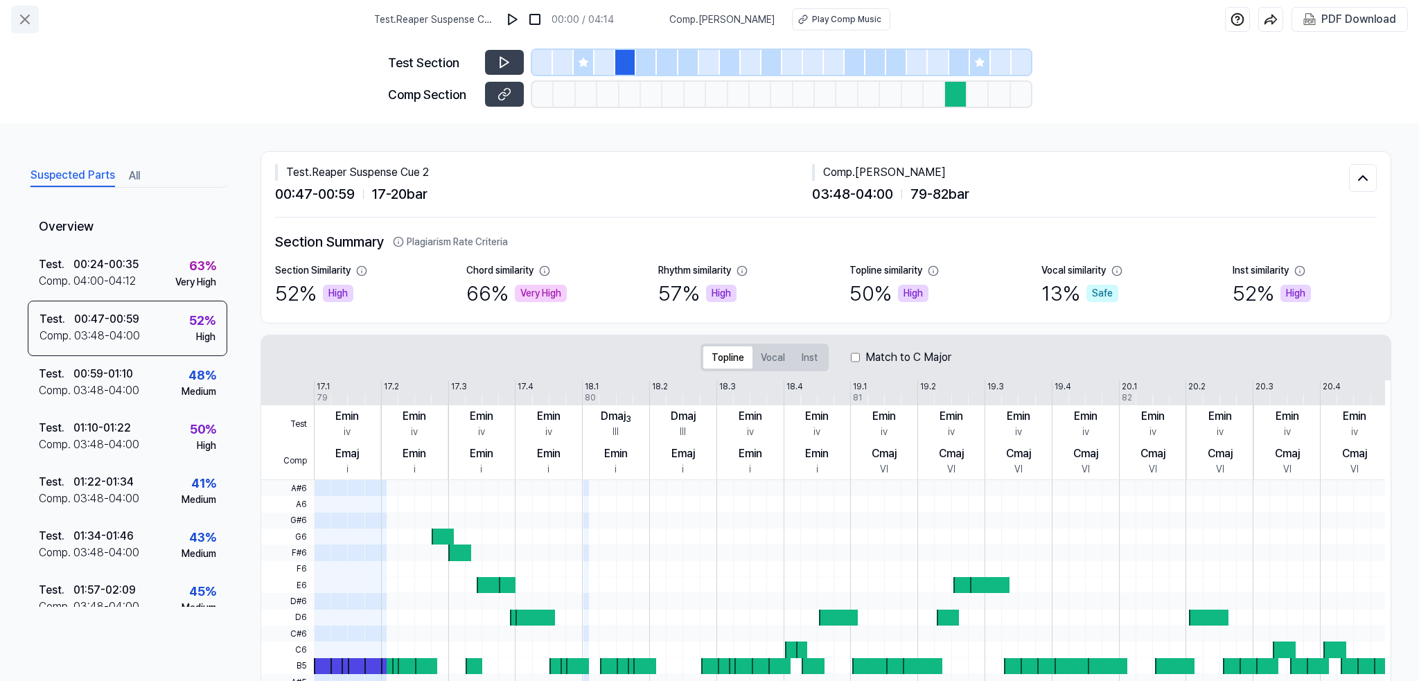
click at [24, 20] on icon at bounding box center [25, 19] width 8 height 8
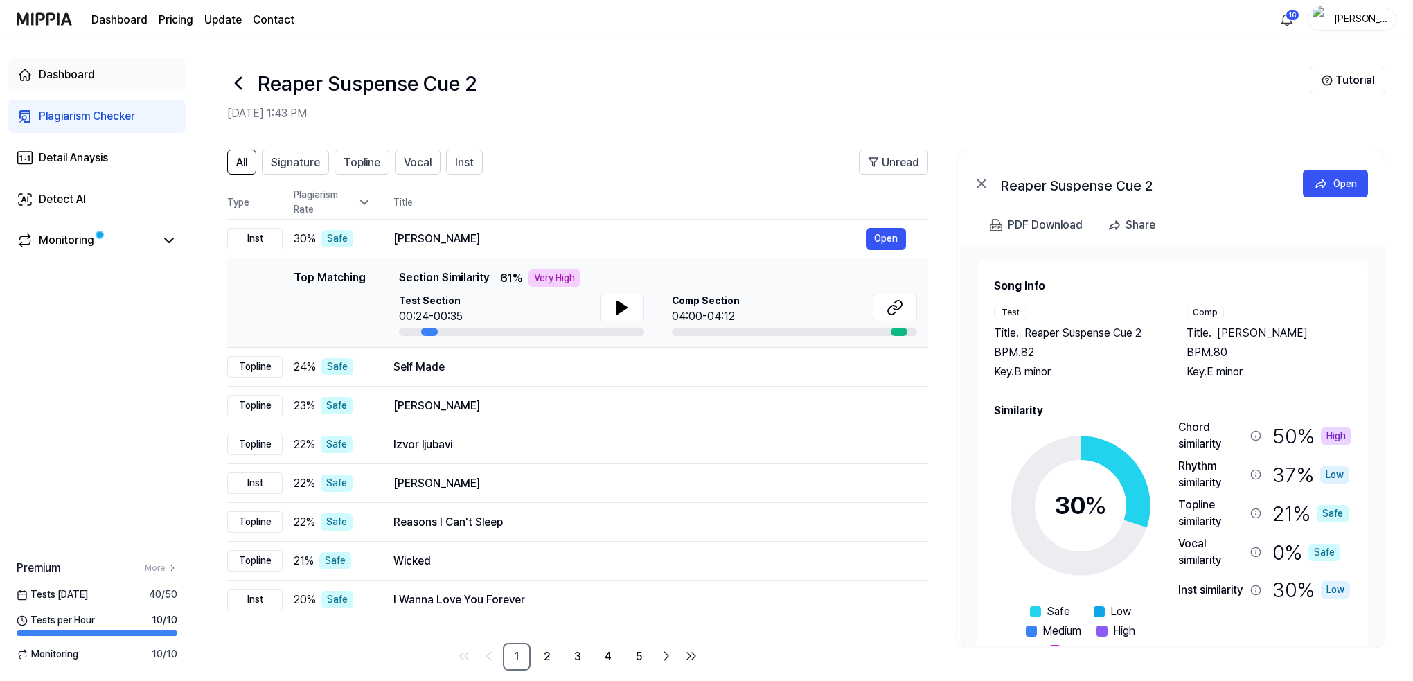
click at [55, 71] on div "Dashboard" at bounding box center [67, 75] width 56 height 17
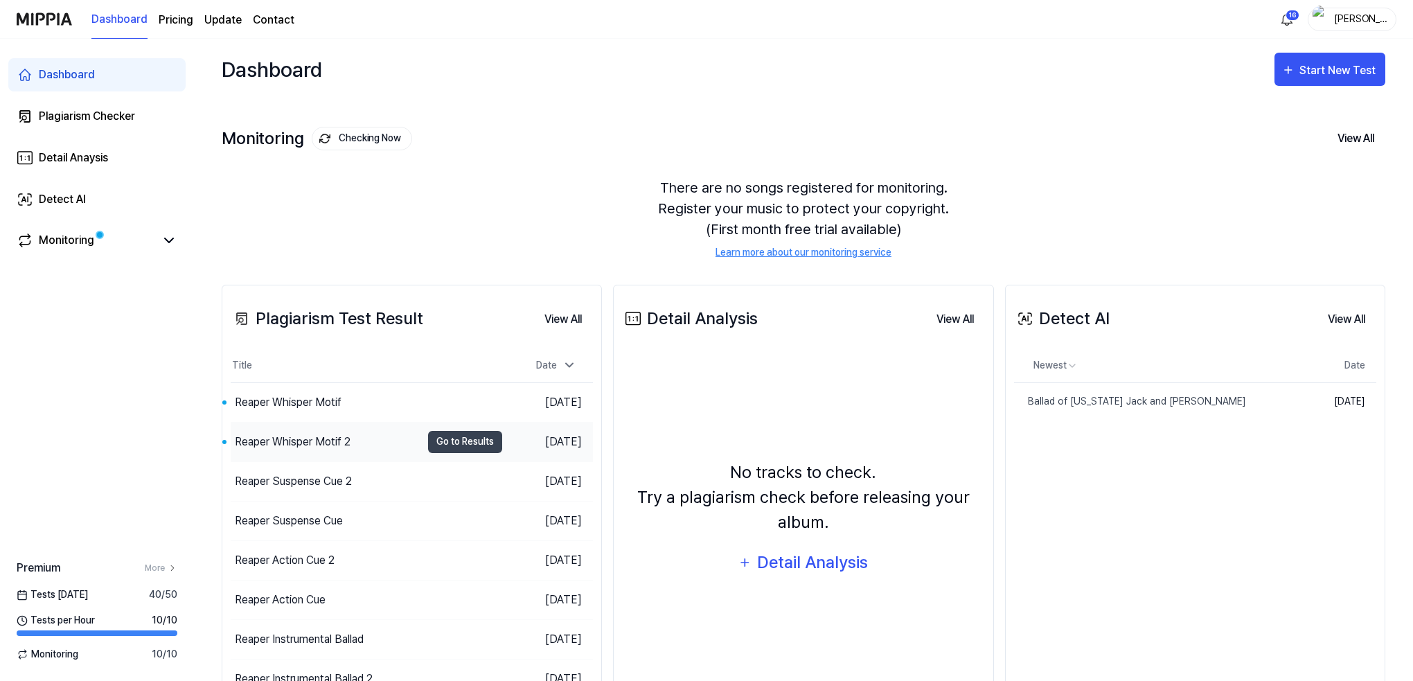
click at [299, 439] on div "Reaper Whisper Motif 2" at bounding box center [293, 442] width 116 height 17
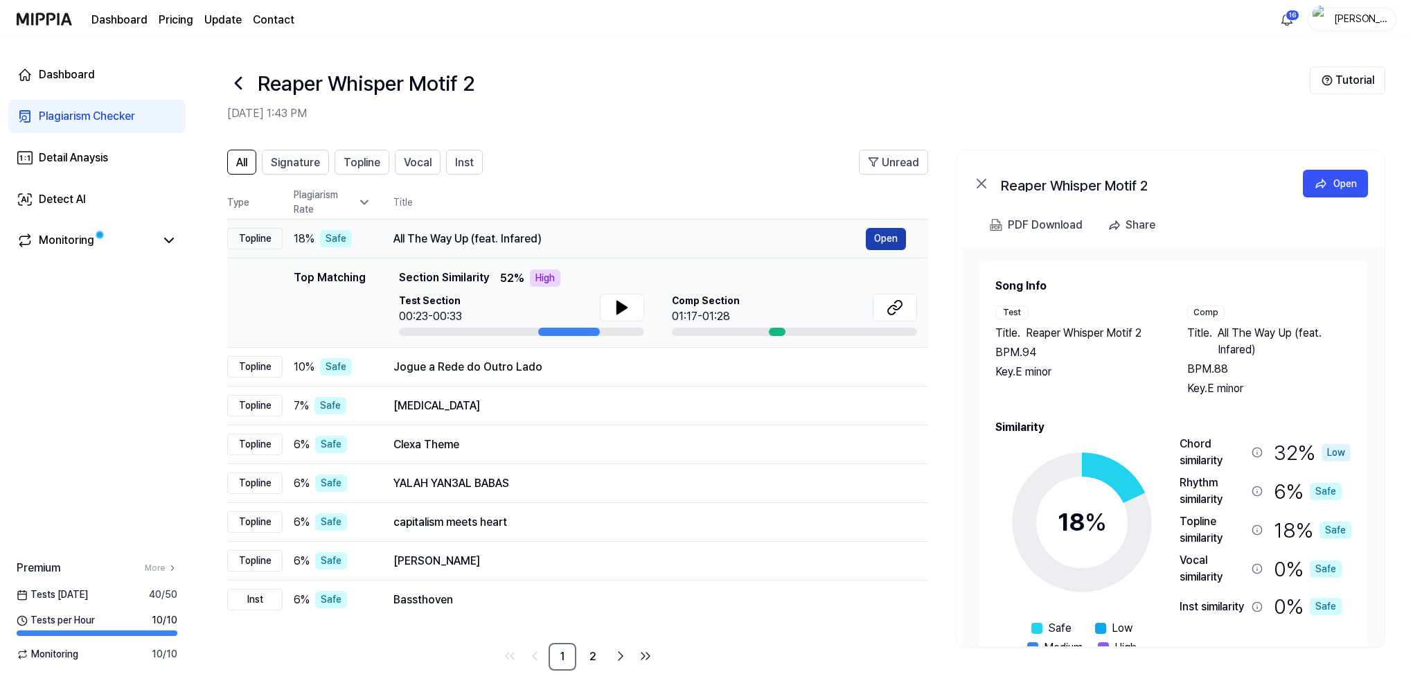
click at [892, 236] on button "Open" at bounding box center [886, 239] width 40 height 22
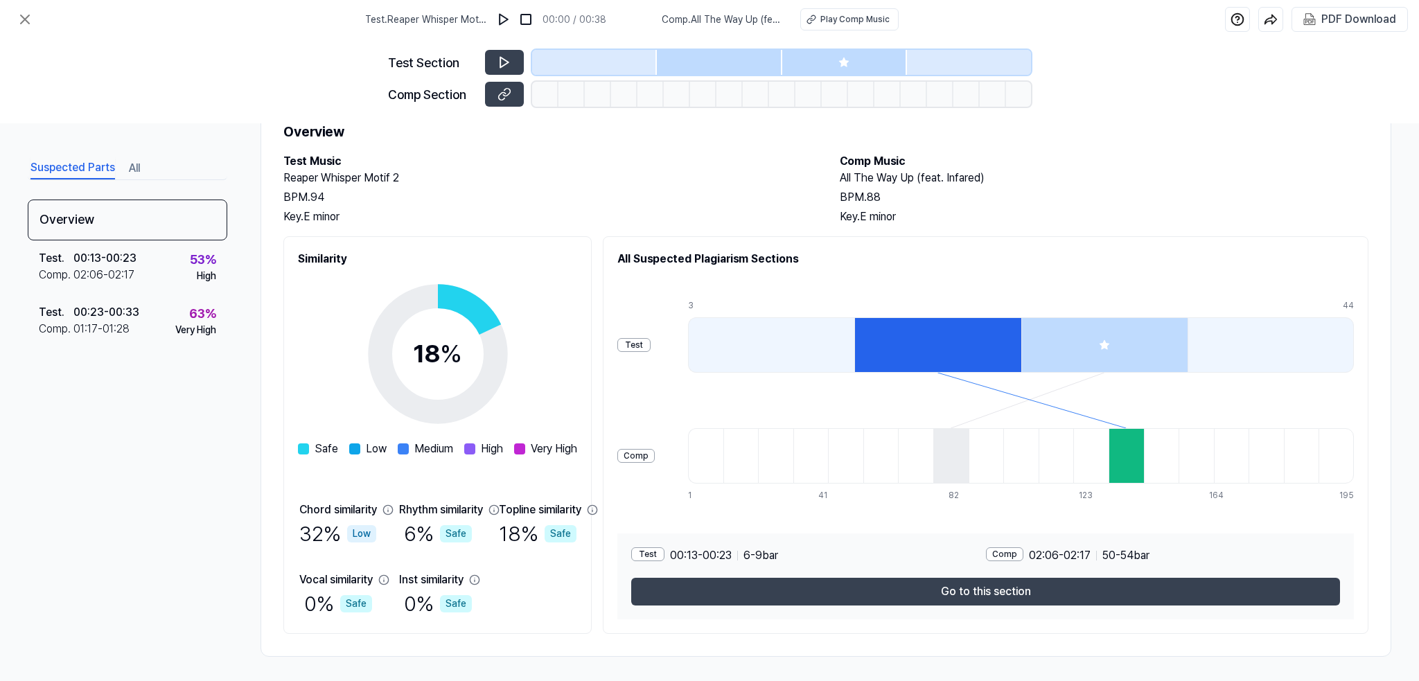
scroll to position [55, 0]
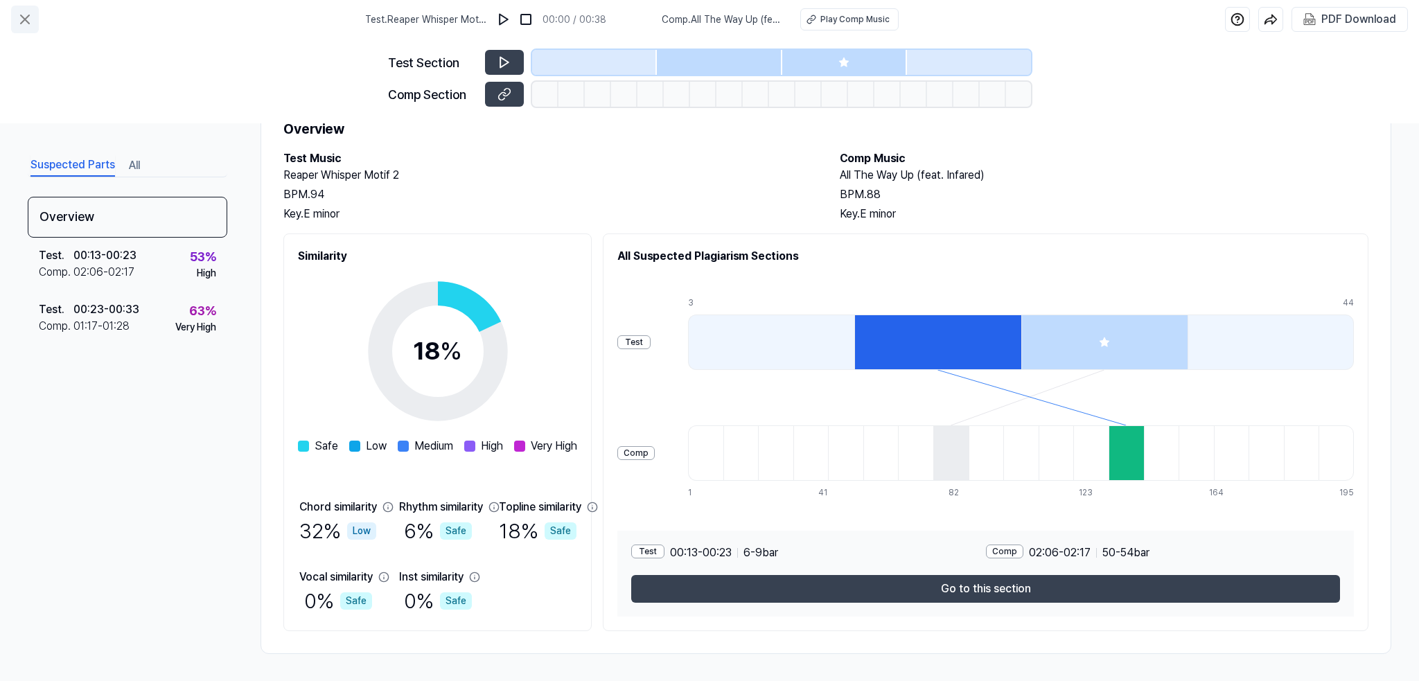
click at [26, 16] on icon at bounding box center [25, 19] width 17 height 17
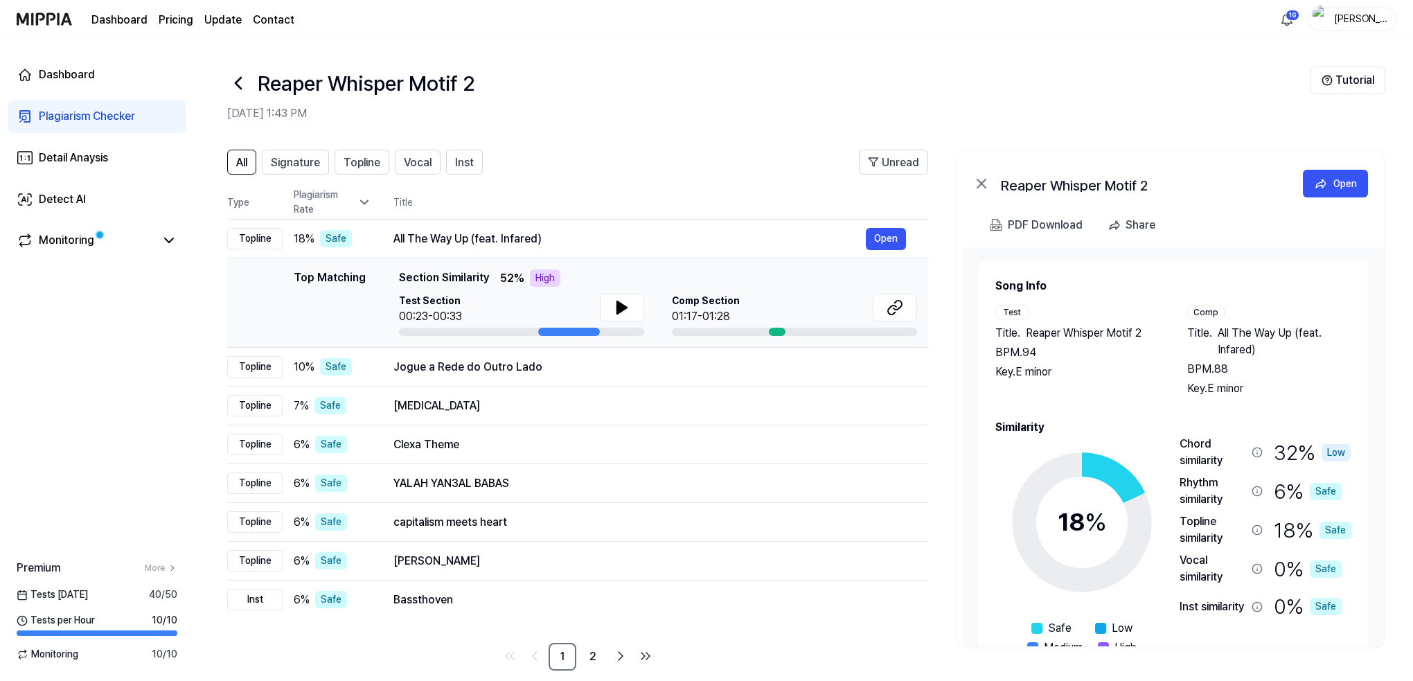
click at [116, 16] on link "Dashboard" at bounding box center [119, 20] width 56 height 17
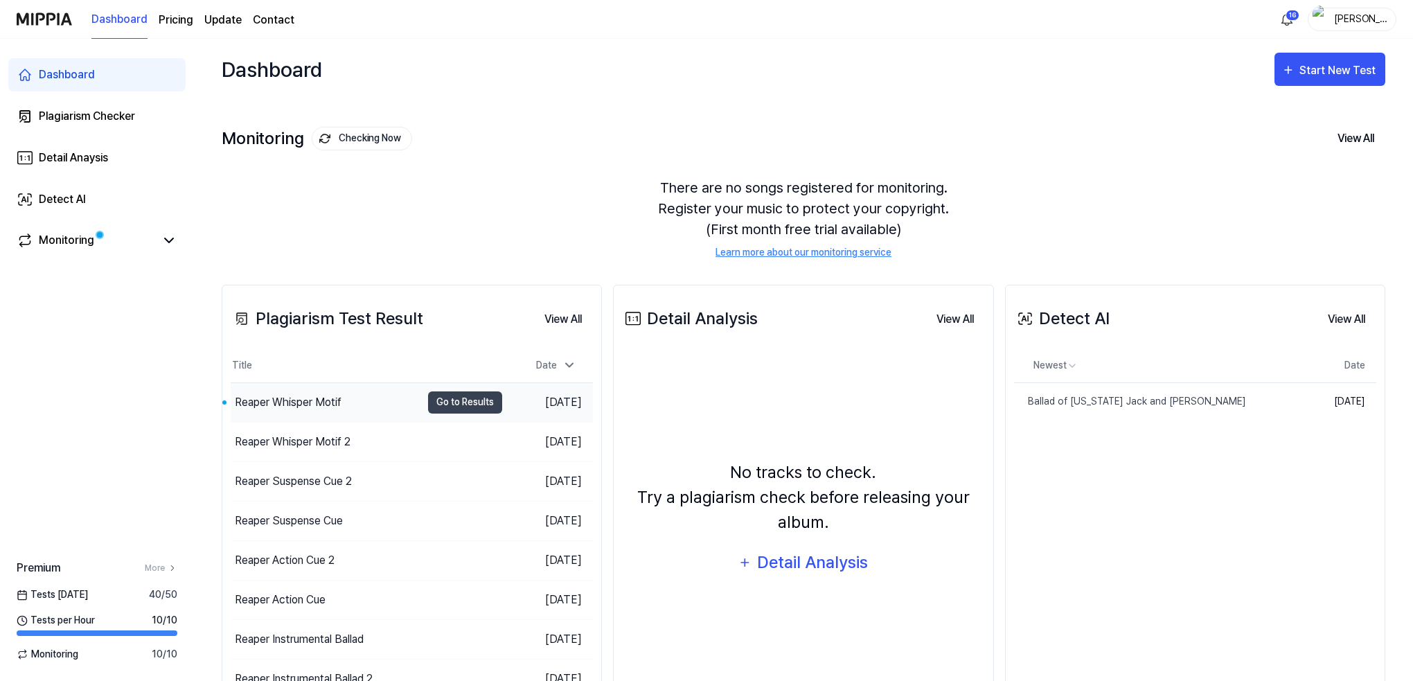
click at [297, 405] on div "Reaper Whisper Motif" at bounding box center [288, 402] width 107 height 17
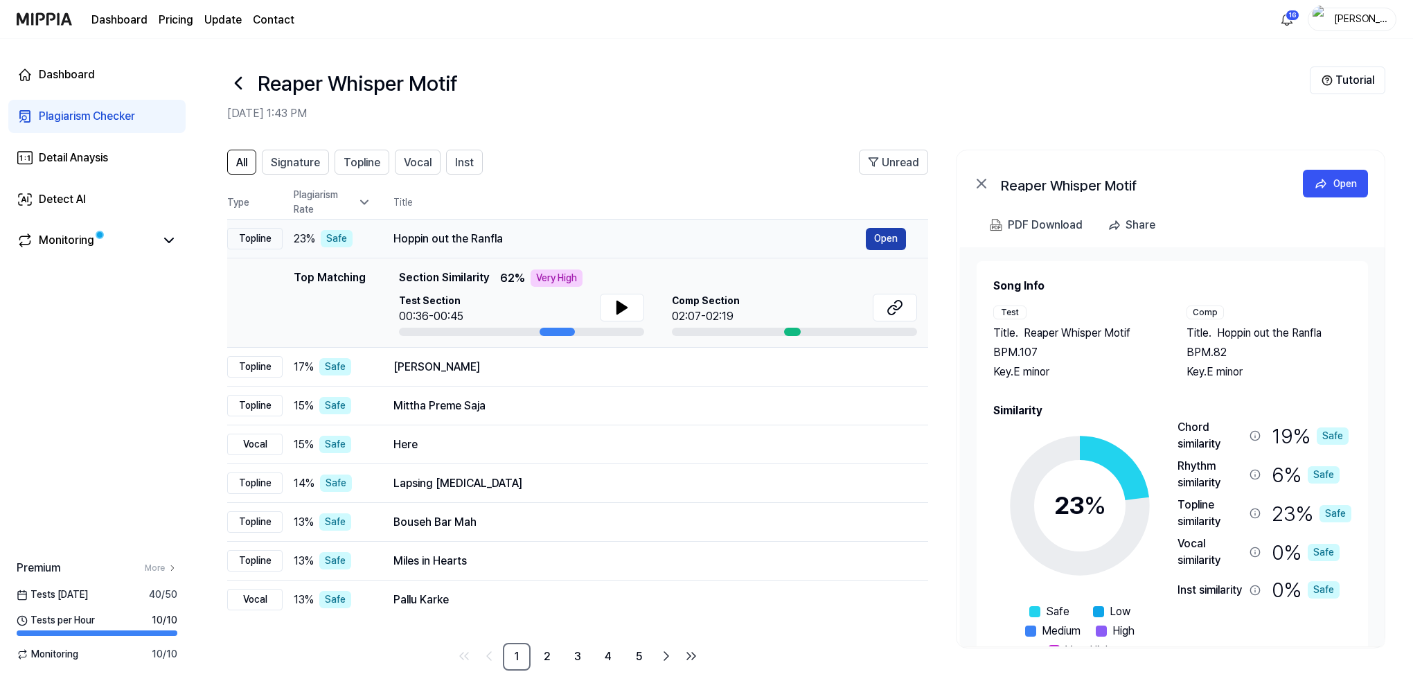
click at [892, 239] on button "Open" at bounding box center [886, 239] width 40 height 22
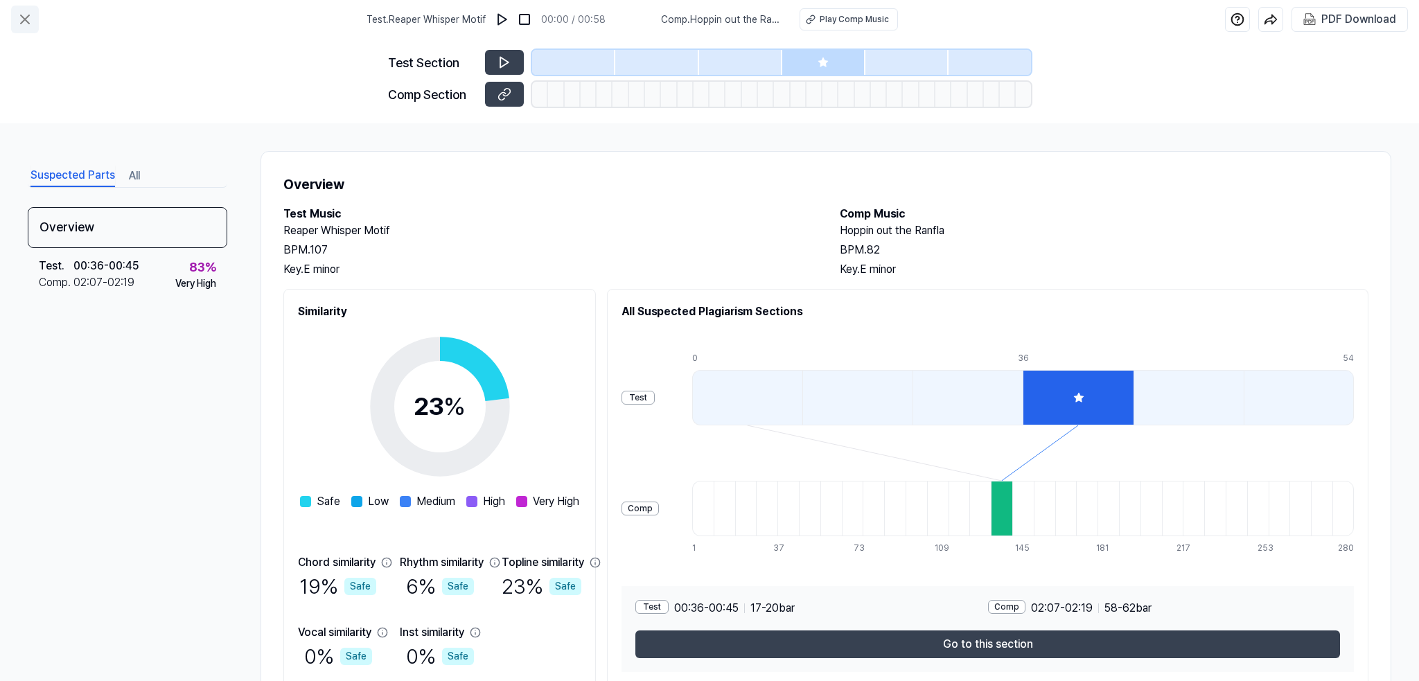
click at [30, 24] on icon at bounding box center [25, 19] width 17 height 17
